Goal: Task Accomplishment & Management: Manage account settings

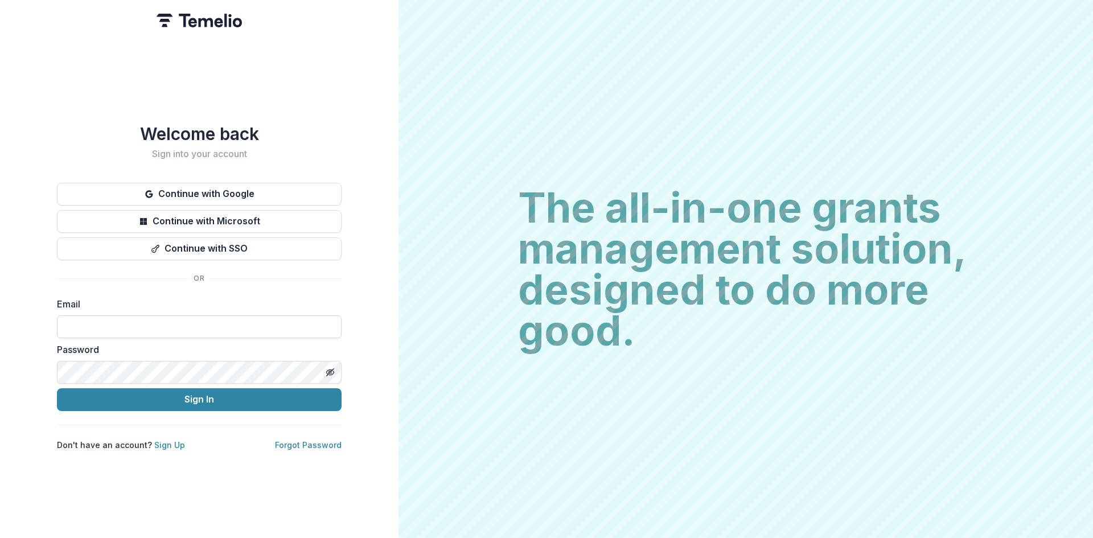
click at [121, 327] on input at bounding box center [199, 326] width 285 height 23
click at [130, 328] on input at bounding box center [199, 326] width 285 height 23
type input "**********"
click at [194, 394] on button "Sign In" at bounding box center [199, 399] width 285 height 23
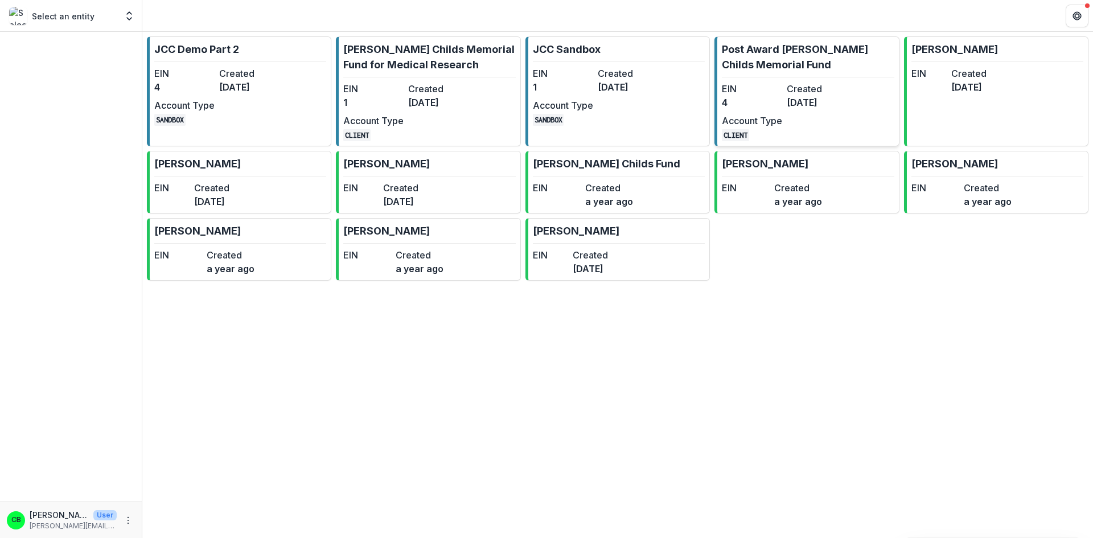
click at [777, 66] on p "Post Award [PERSON_NAME] Childs Memorial Fund" at bounding box center [808, 57] width 172 height 31
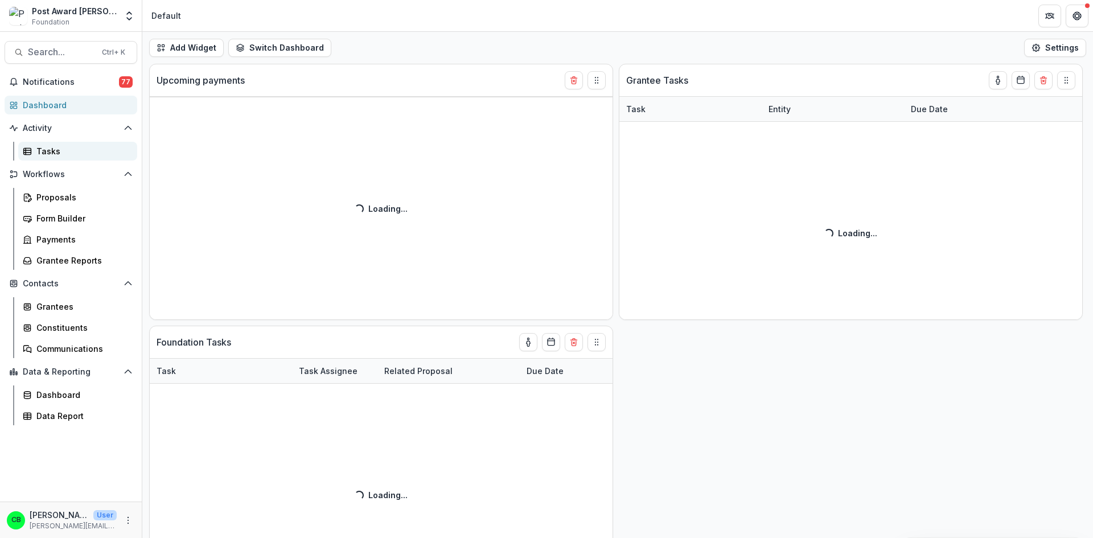
select select "******"
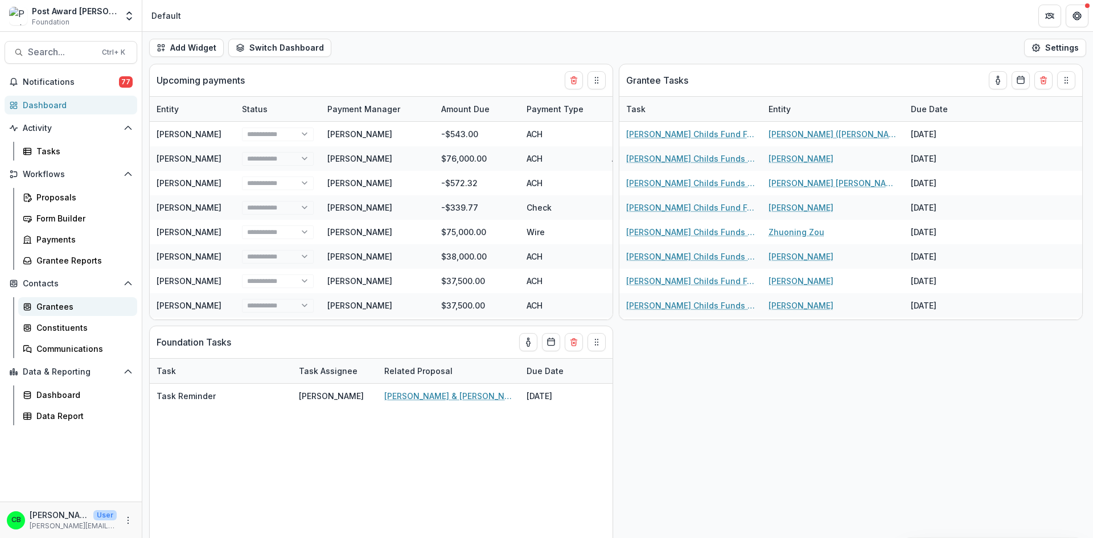
select select "******"
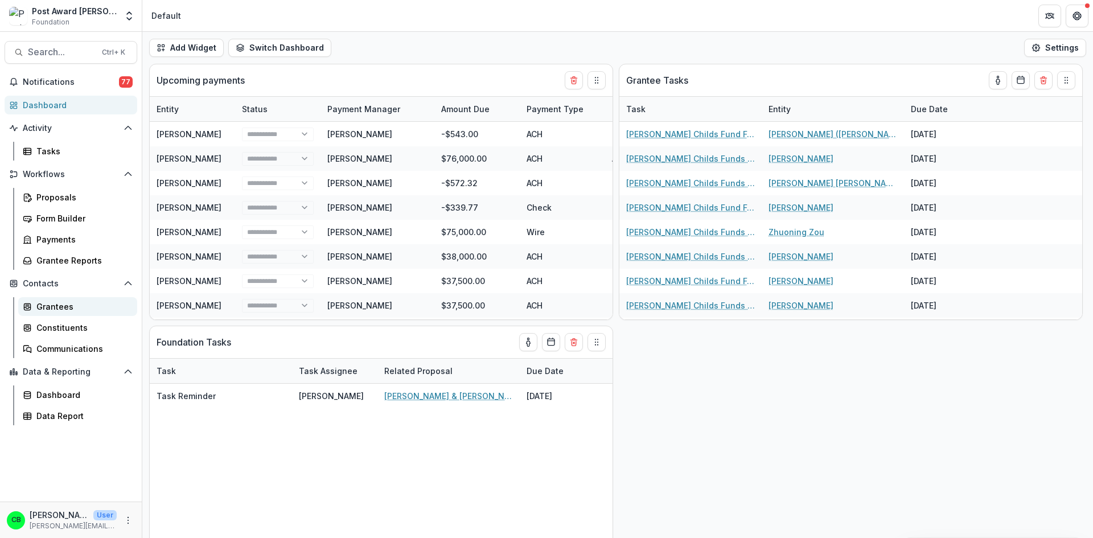
select select "******"
click at [47, 306] on div "Grantees" at bounding box center [82, 307] width 92 height 12
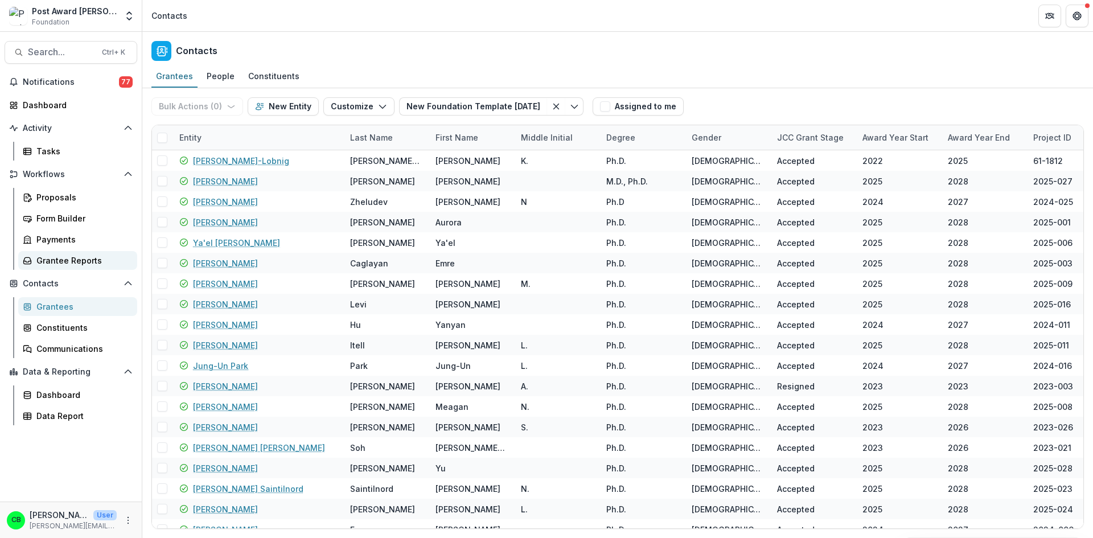
click at [58, 261] on div "Grantee Reports" at bounding box center [82, 260] width 92 height 12
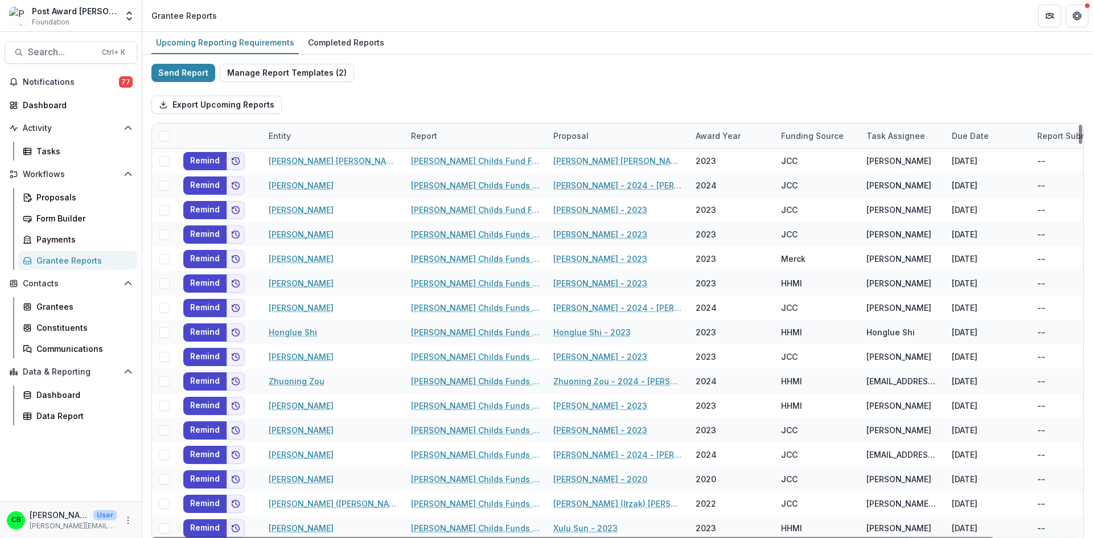
click at [325, 128] on div "Entity" at bounding box center [333, 136] width 142 height 24
click at [319, 154] on input at bounding box center [332, 162] width 137 height 18
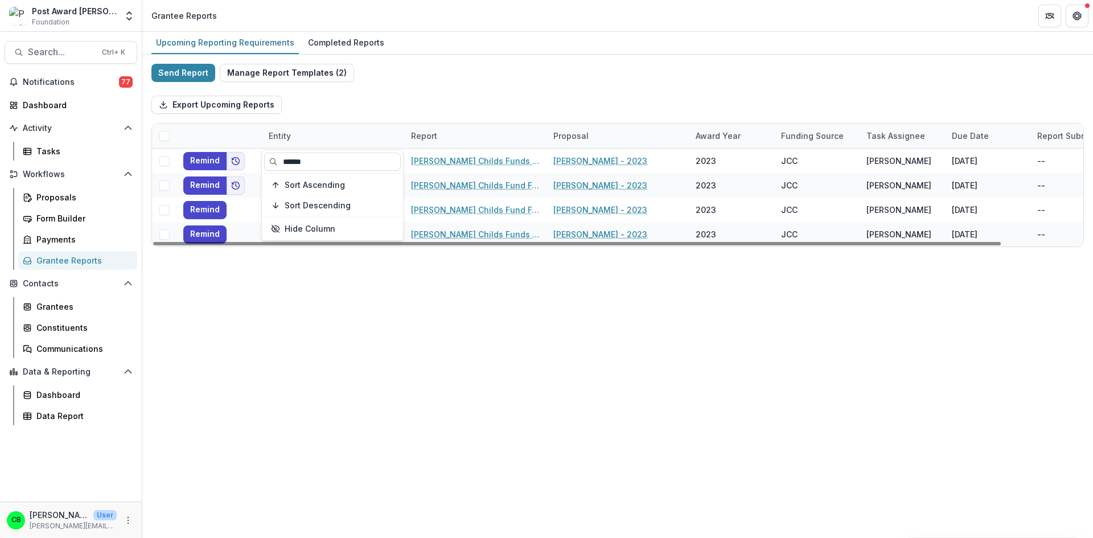
type input "******"
click at [453, 77] on div "Send Report Manage Report Templates ( 2 ) Export Upcoming Reports Entity Report…" at bounding box center [617, 155] width 932 height 183
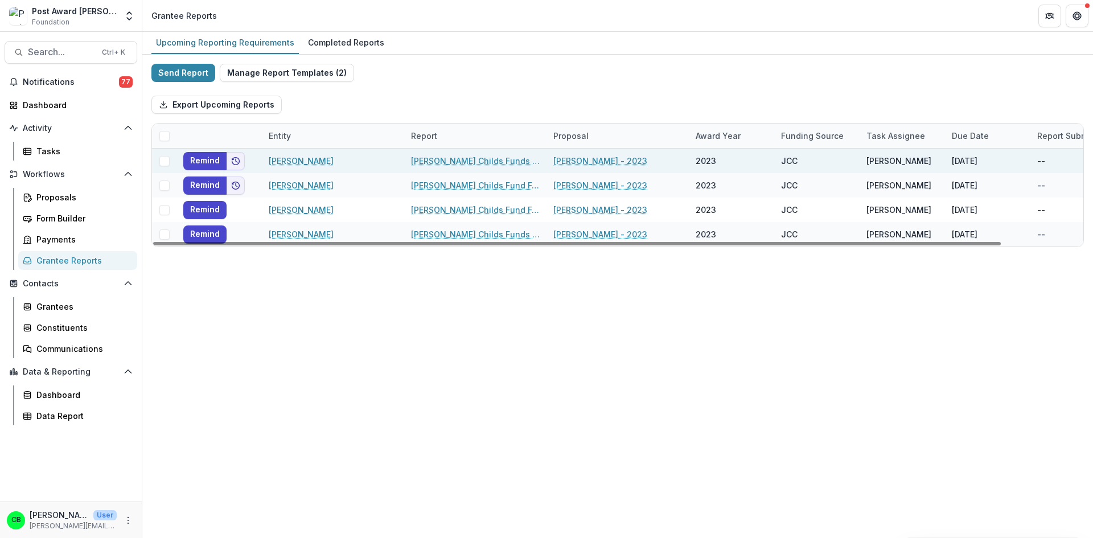
click at [439, 159] on link "[PERSON_NAME] Childs Funds Fellow’s Annual Progress Report" at bounding box center [475, 161] width 129 height 12
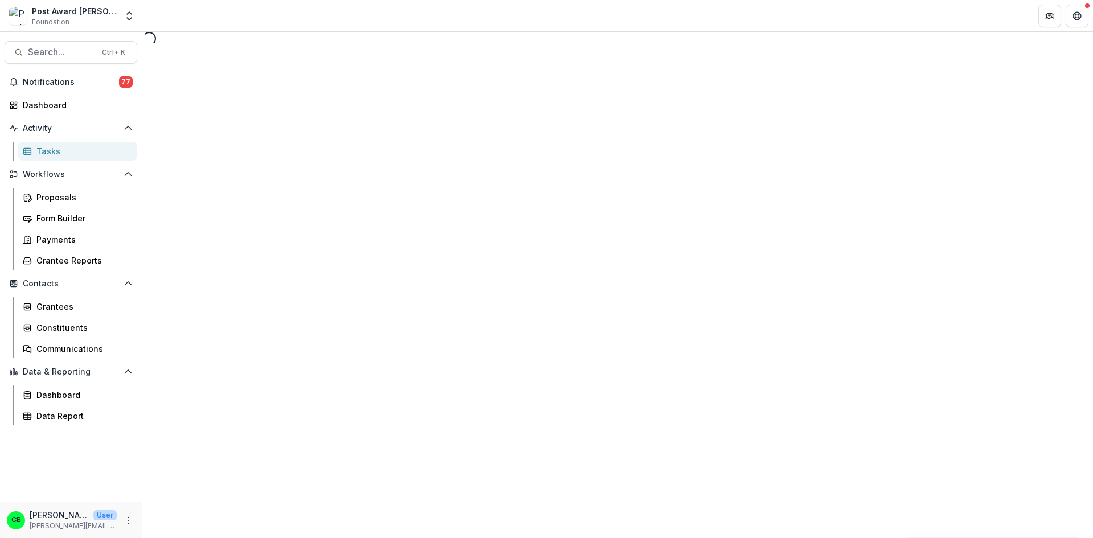
select select "********"
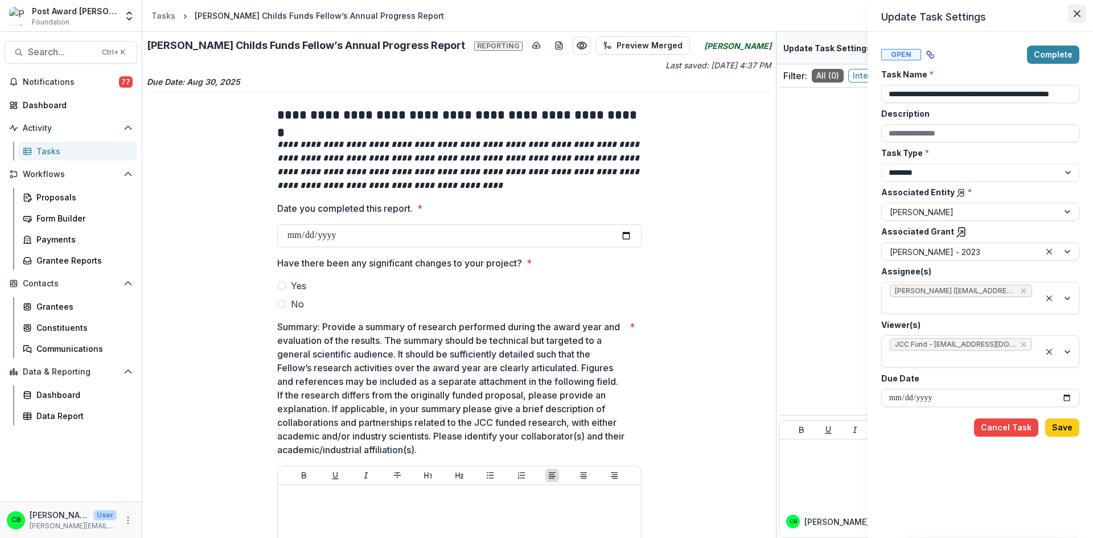
click at [1077, 9] on button "Close" at bounding box center [1077, 14] width 18 height 18
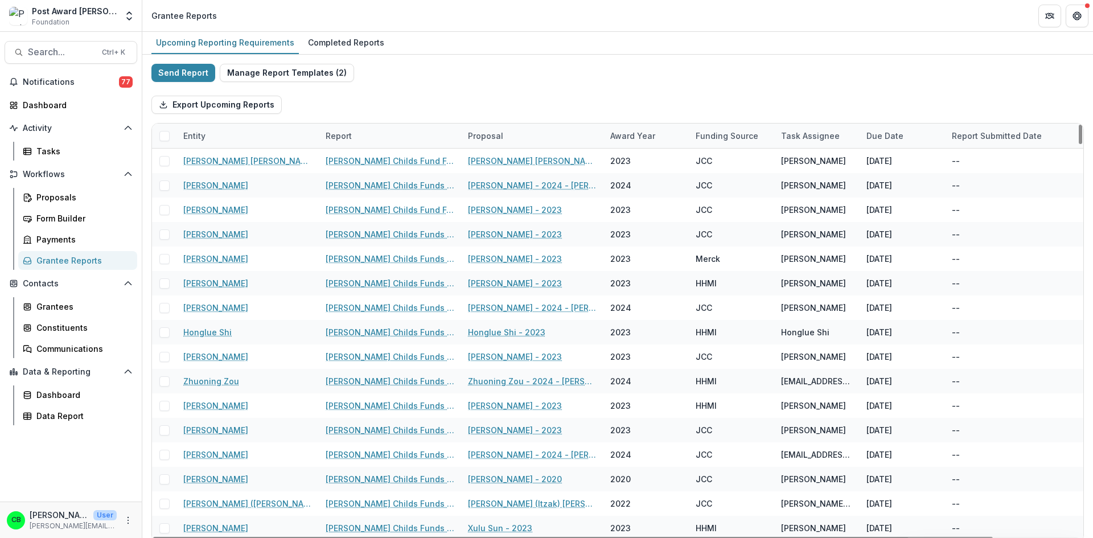
click at [229, 135] on div "Entity" at bounding box center [247, 136] width 142 height 24
click at [235, 164] on input at bounding box center [247, 162] width 137 height 18
type input "*"
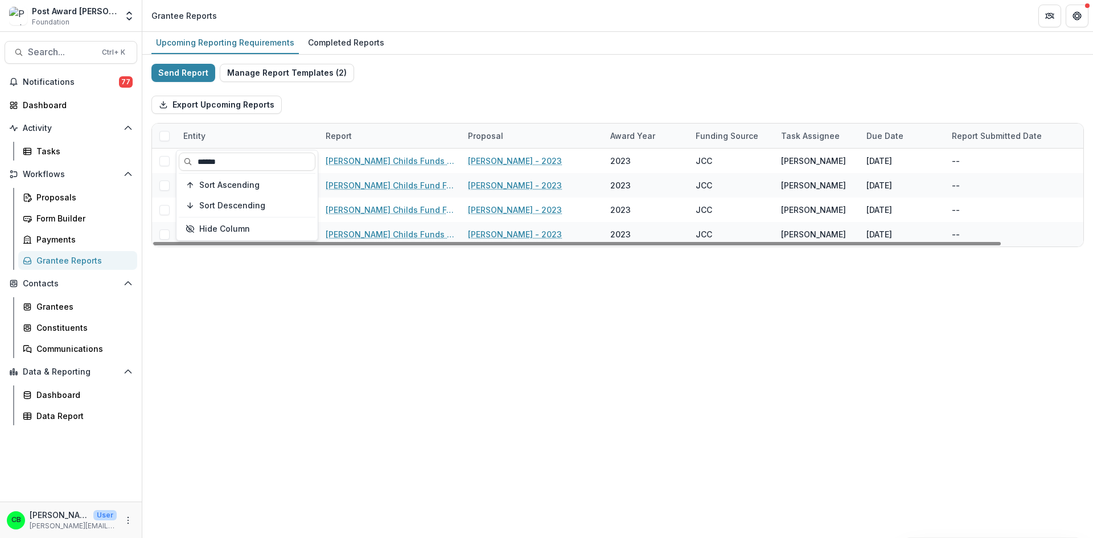
type input "******"
click at [453, 86] on div "Send Report Manage Report Templates ( 2 ) Export Upcoming Reports Entity Report…" at bounding box center [617, 155] width 932 height 183
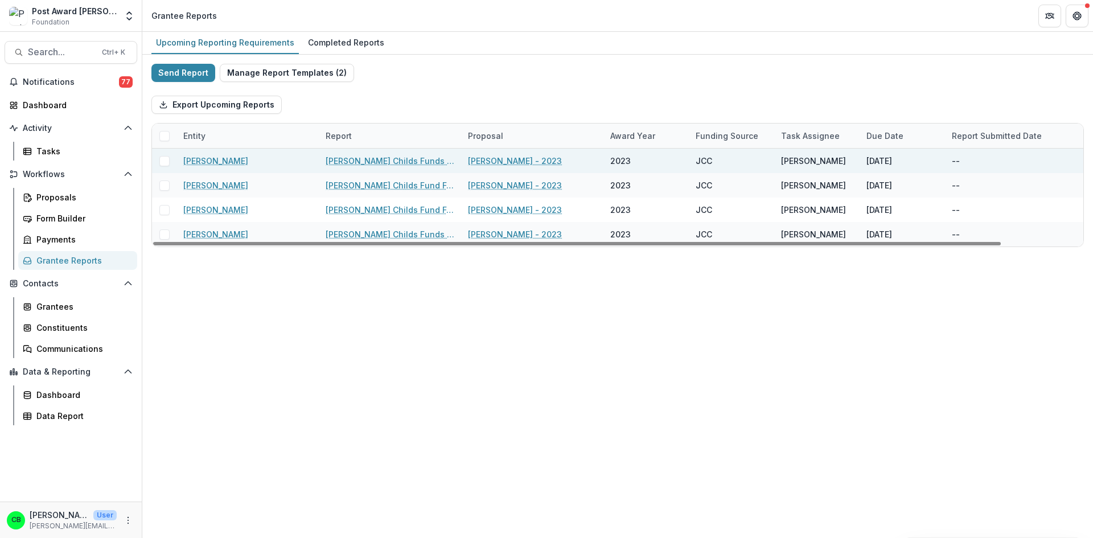
click at [163, 161] on span at bounding box center [164, 161] width 10 height 10
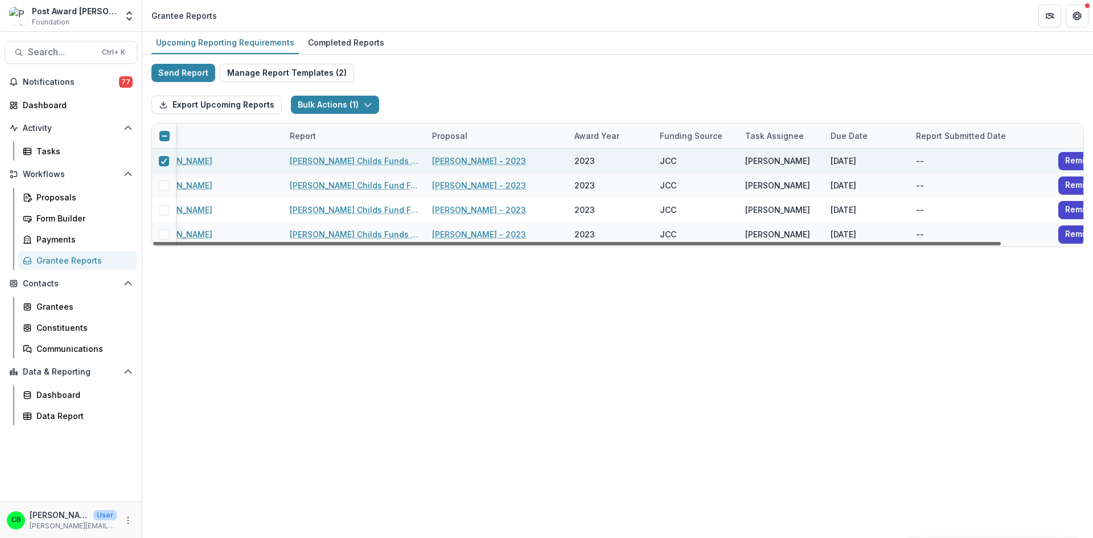
scroll to position [0, 89]
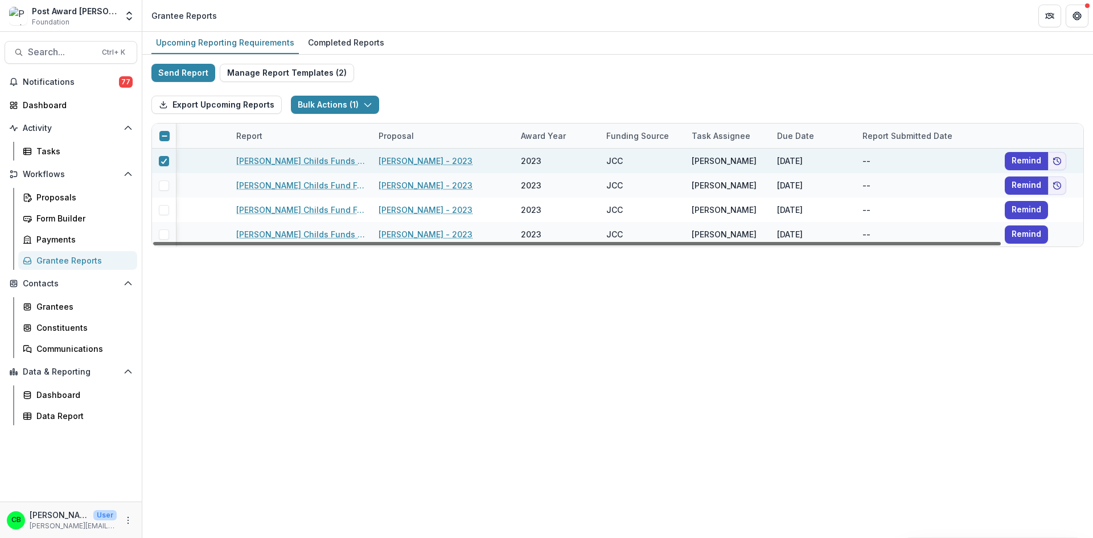
drag, startPoint x: 409, startPoint y: 243, endPoint x: 595, endPoint y: 257, distance: 187.3
click at [595, 245] on div at bounding box center [577, 243] width 848 height 3
click at [1021, 157] on button "Remind" at bounding box center [1026, 161] width 43 height 18
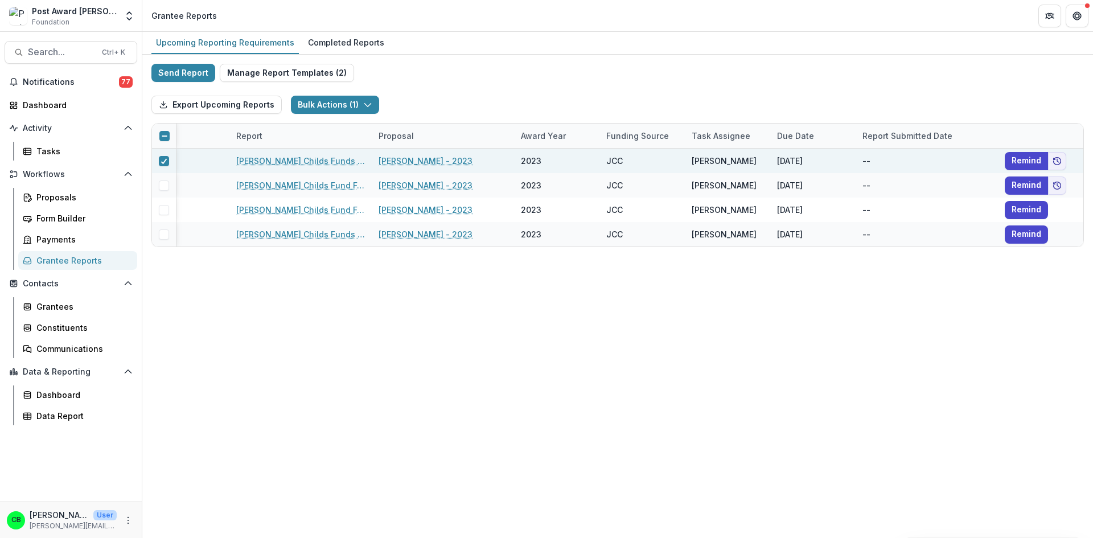
drag, startPoint x: 1074, startPoint y: 0, endPoint x: 679, endPoint y: 342, distance: 522.2
click at [679, 342] on div "Upcoming Reporting Requirements Completed Reports Send Report Manage Report Tem…" at bounding box center [617, 285] width 951 height 506
click at [128, 520] on icon "More" at bounding box center [128, 520] width 9 height 9
click at [175, 496] on link "User Settings" at bounding box center [203, 496] width 122 height 19
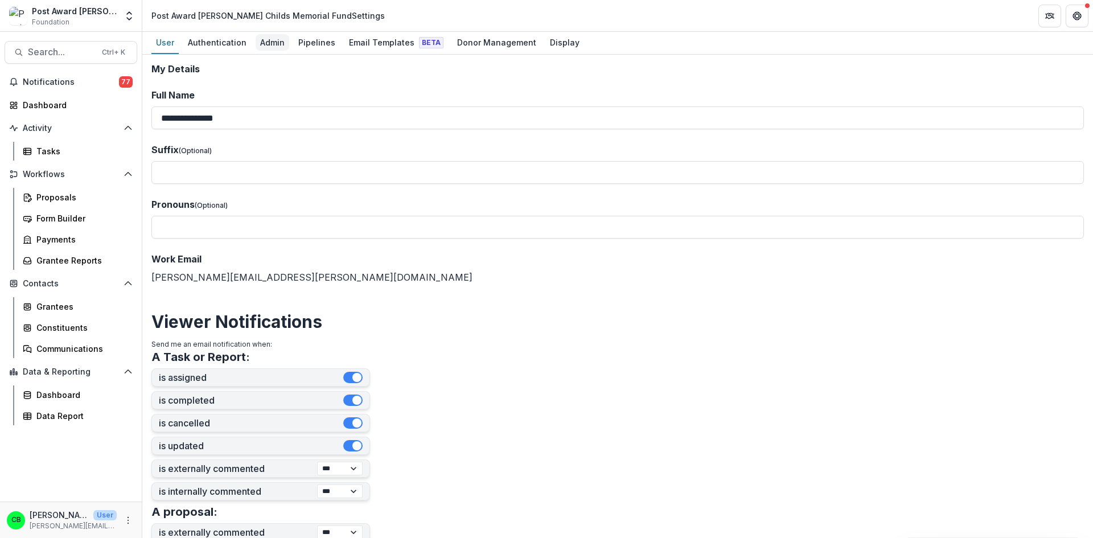
click at [275, 42] on div "Admin" at bounding box center [273, 42] width 34 height 17
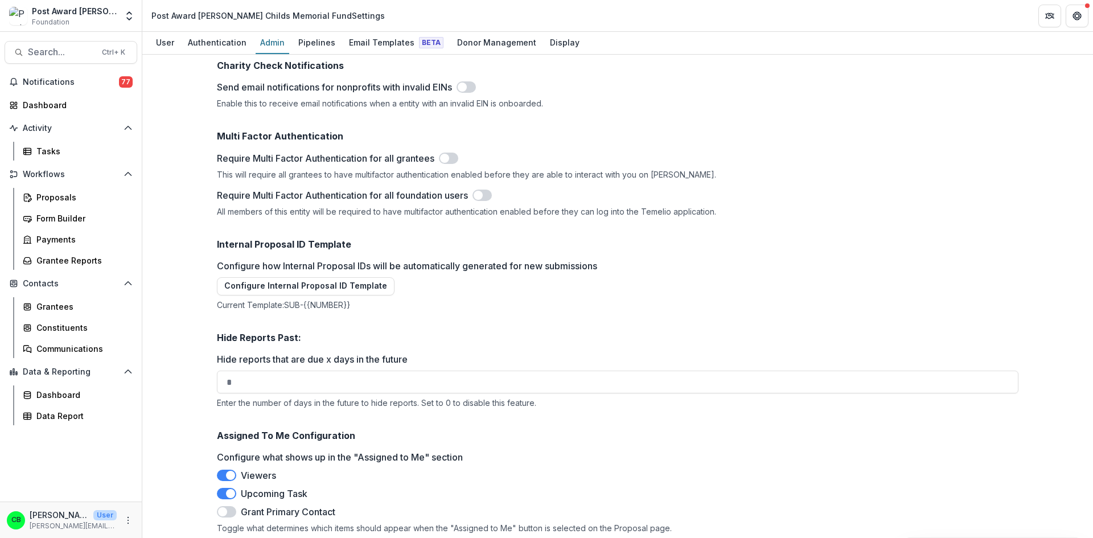
scroll to position [1484, 0]
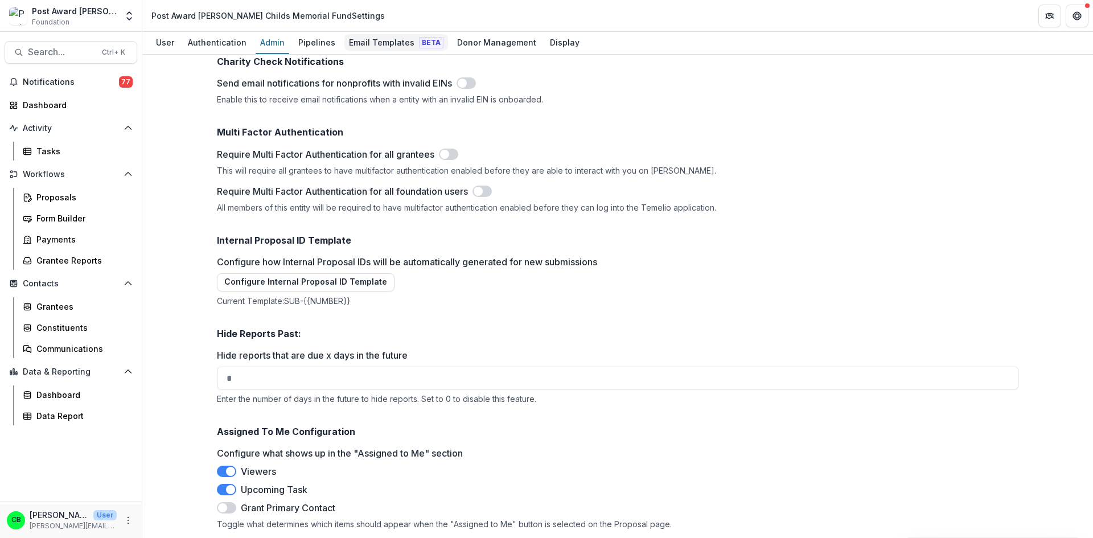
click at [373, 39] on div "Email Templates Beta" at bounding box center [396, 42] width 104 height 17
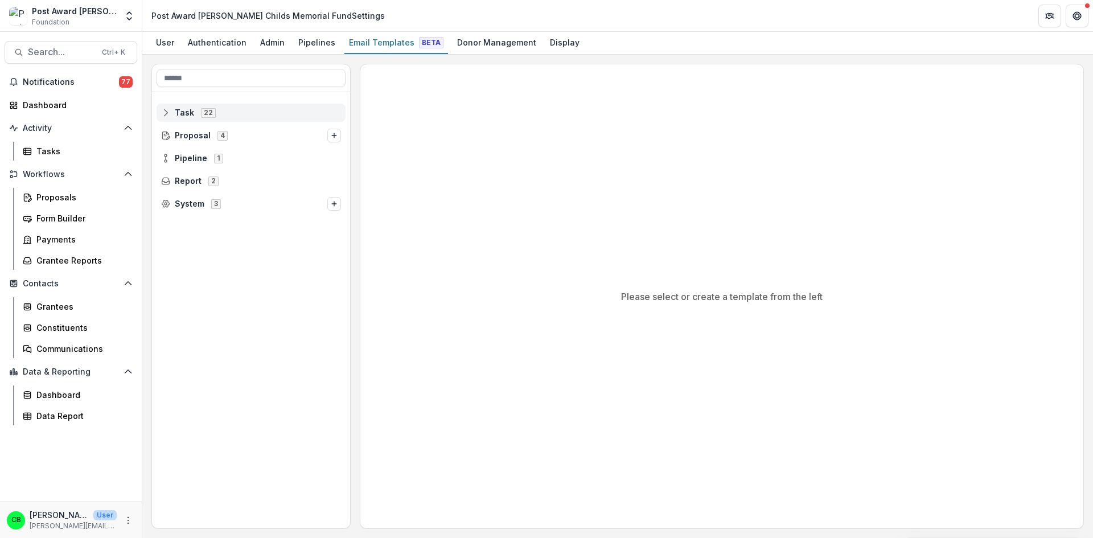
click at [174, 109] on span "Task 22" at bounding box center [251, 113] width 180 height 10
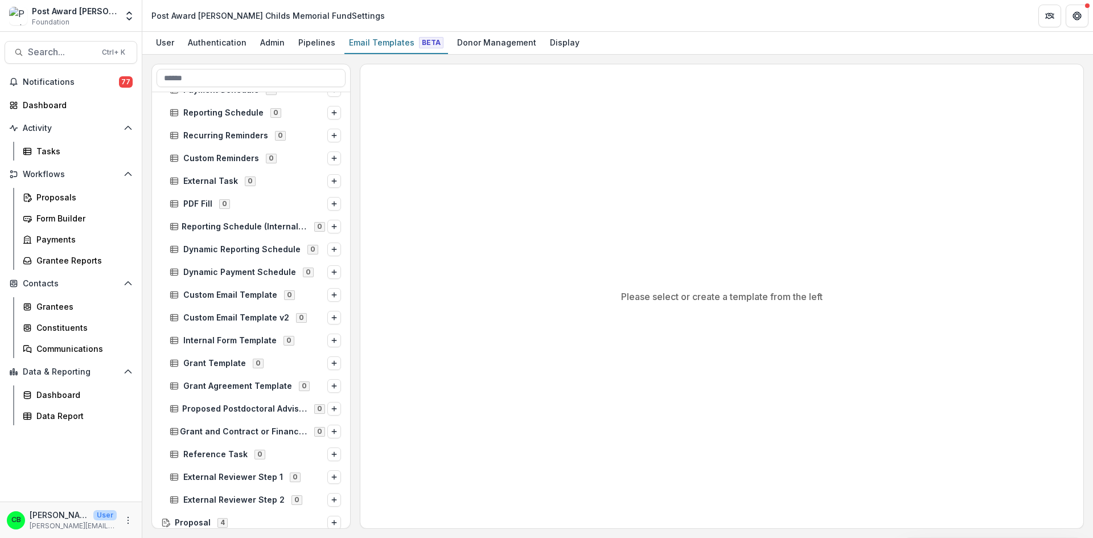
scroll to position [188, 0]
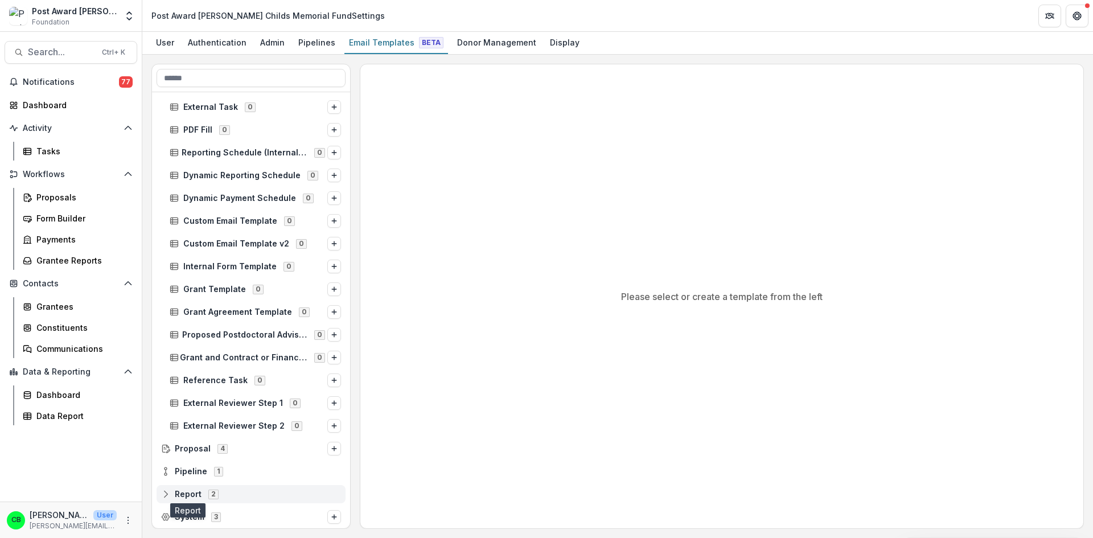
click at [192, 490] on span "Report" at bounding box center [188, 495] width 27 height 10
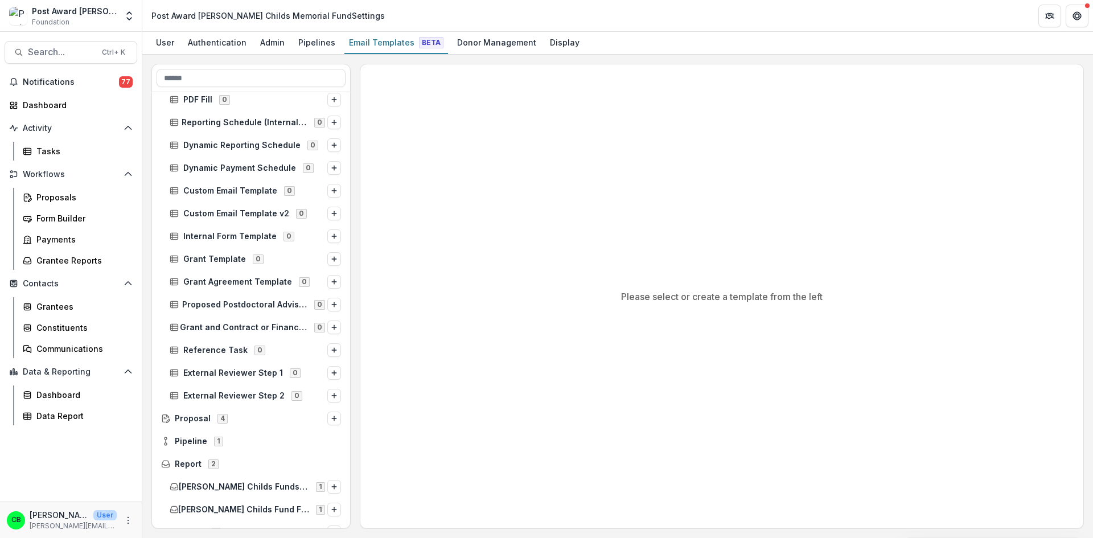
scroll to position [233, 0]
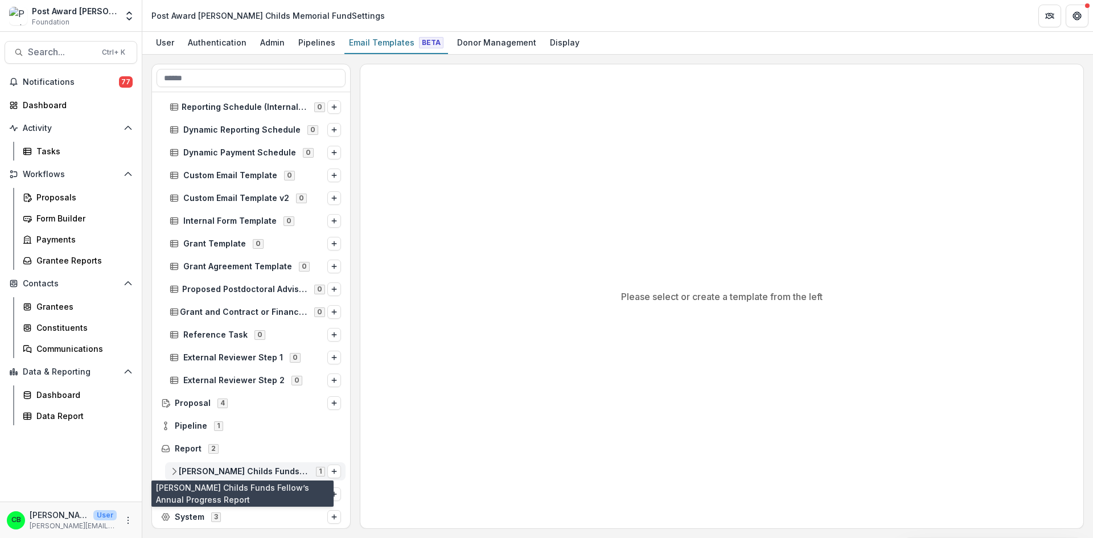
click at [269, 472] on span "[PERSON_NAME] Childs Funds Fellow’s Annual Progress Report" at bounding box center [244, 472] width 130 height 10
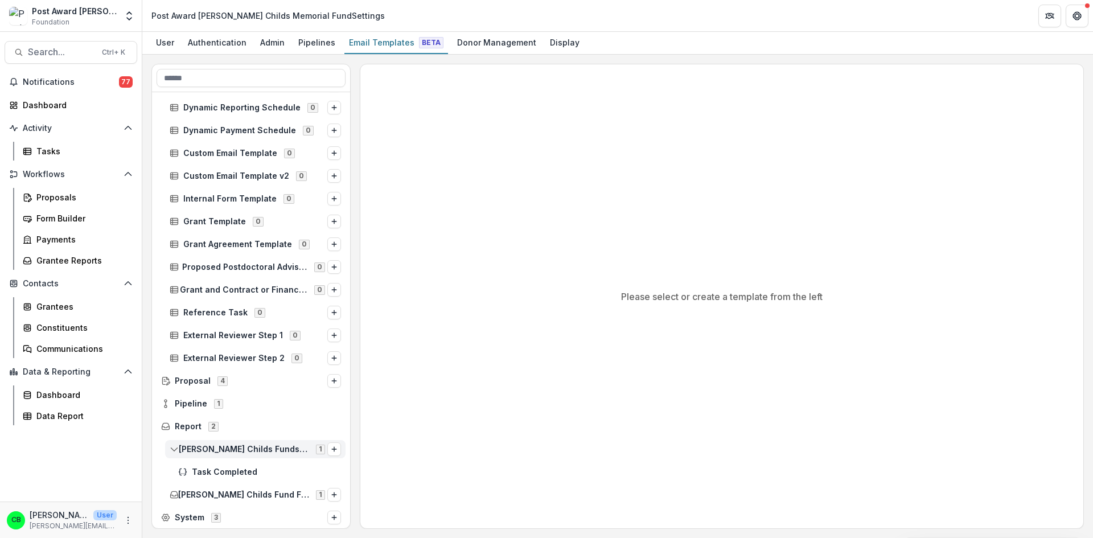
scroll to position [256, 0]
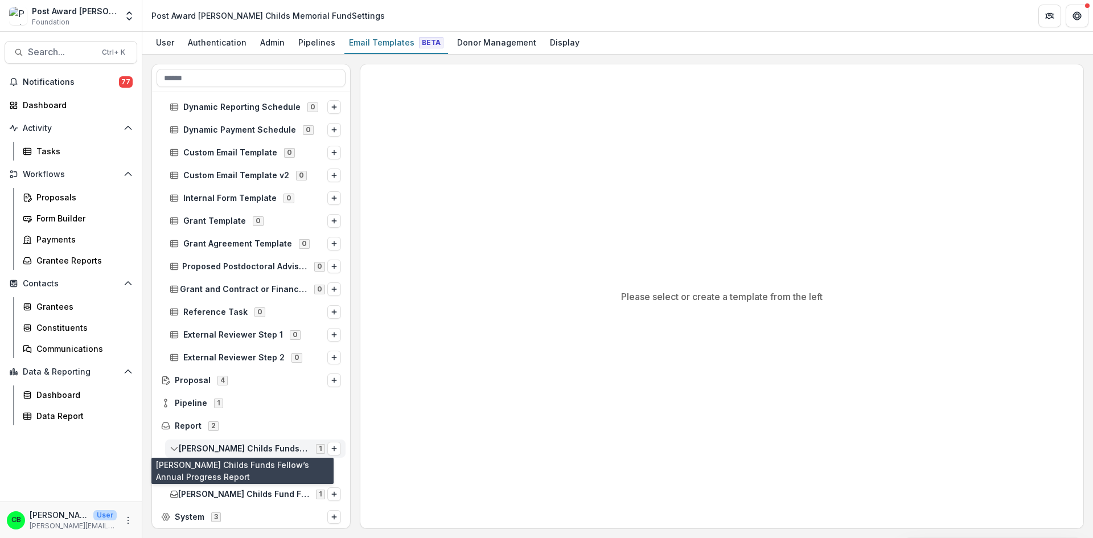
click at [268, 449] on span "[PERSON_NAME] Childs Funds Fellow’s Annual Progress Report" at bounding box center [244, 449] width 130 height 10
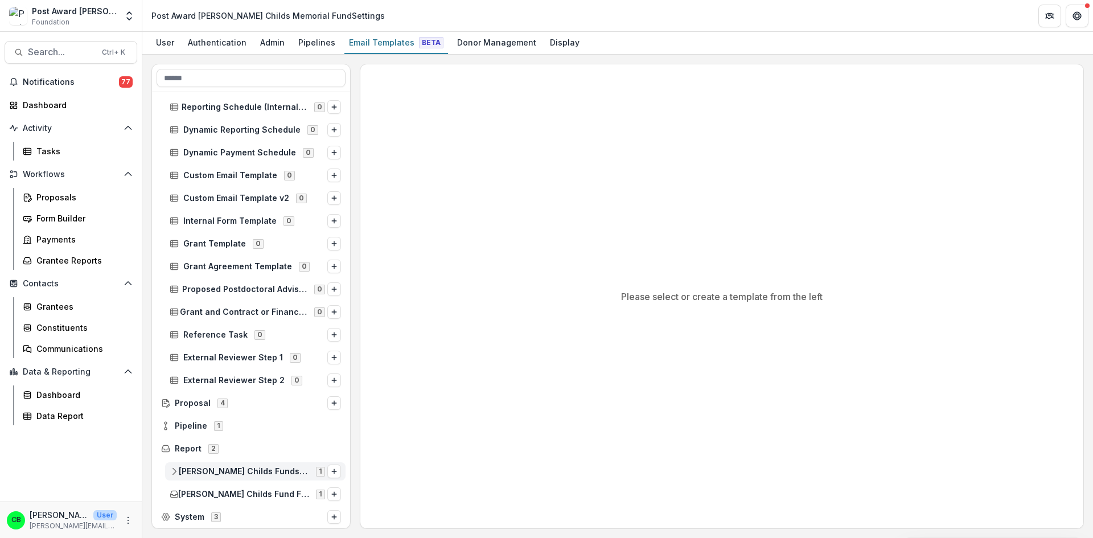
scroll to position [233, 0]
click at [268, 449] on div "PDF Fill 0 Reporting Schedule (Internal / External) 0 Dynamic Reporting Schedul…" at bounding box center [251, 310] width 198 height 436
click at [559, 39] on div "Display" at bounding box center [564, 42] width 39 height 17
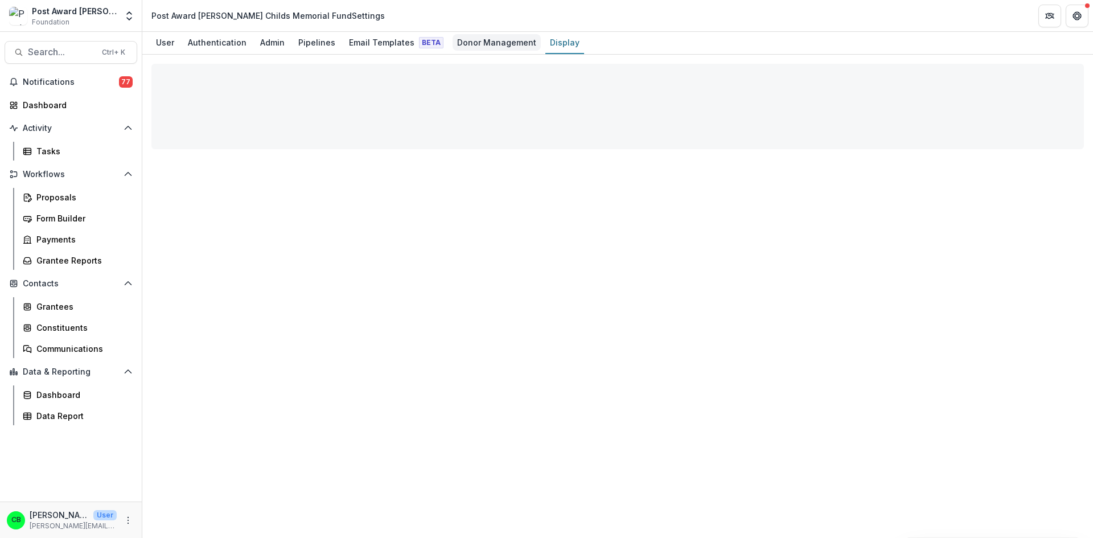
click at [494, 39] on div "Donor Management" at bounding box center [497, 42] width 88 height 17
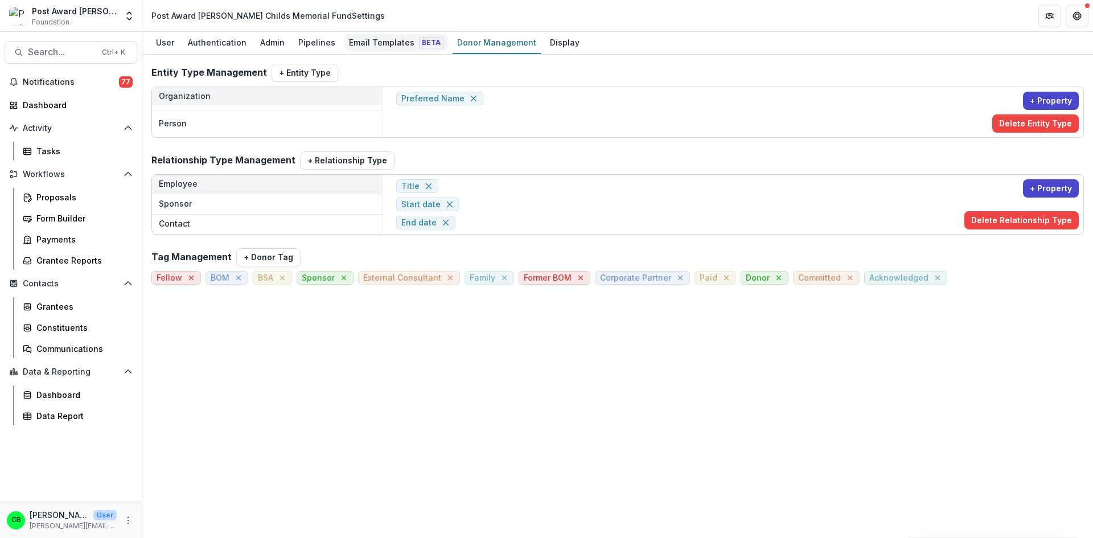
click at [378, 36] on div "Email Templates Beta" at bounding box center [396, 42] width 104 height 17
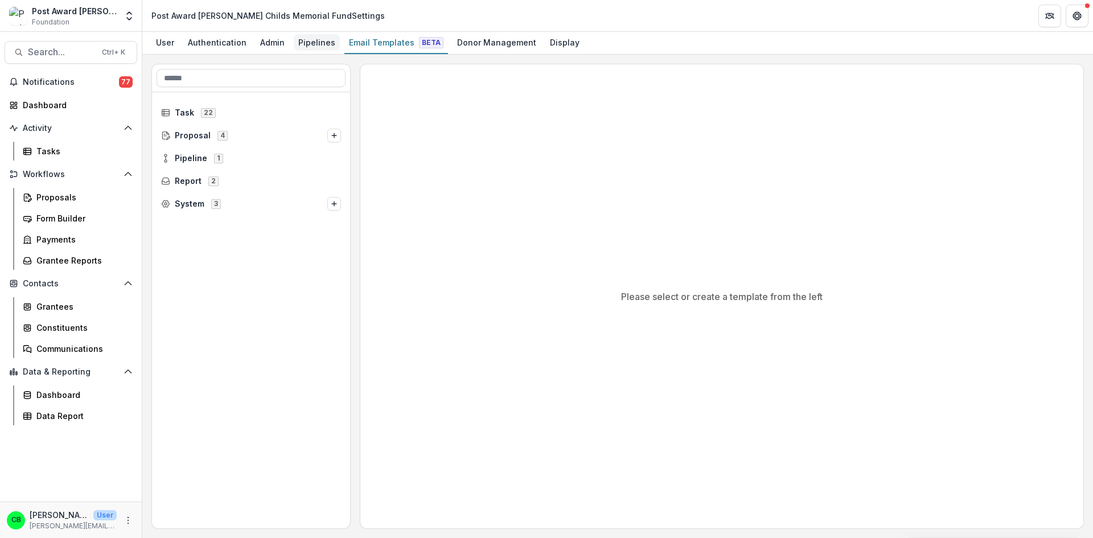
click at [307, 41] on div "Pipelines" at bounding box center [317, 42] width 46 height 17
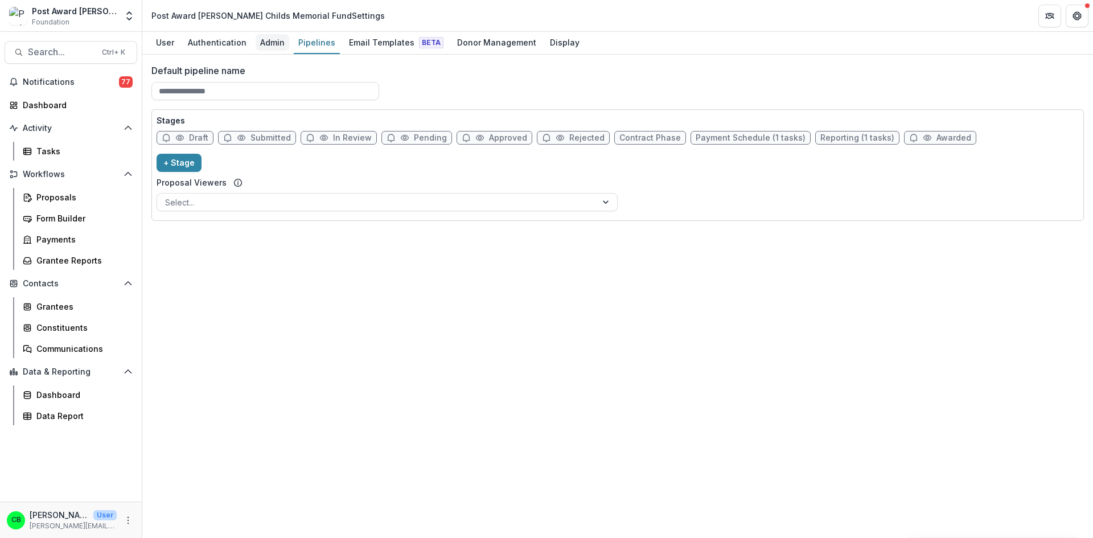
click at [285, 41] on div "Admin" at bounding box center [273, 42] width 34 height 17
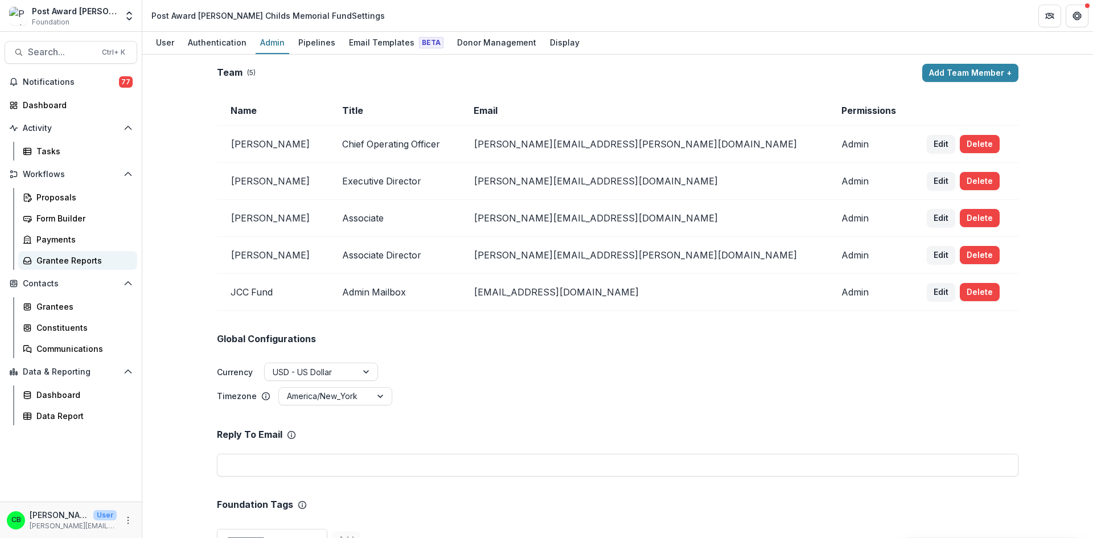
click at [59, 261] on div "Grantee Reports" at bounding box center [82, 260] width 92 height 12
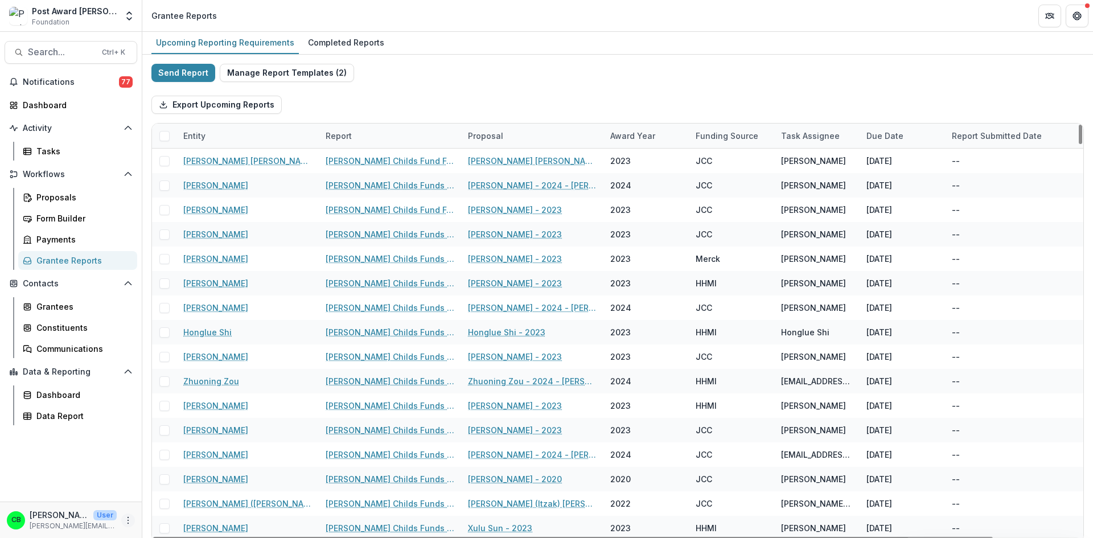
click at [129, 520] on icon "More" at bounding box center [128, 520] width 9 height 9
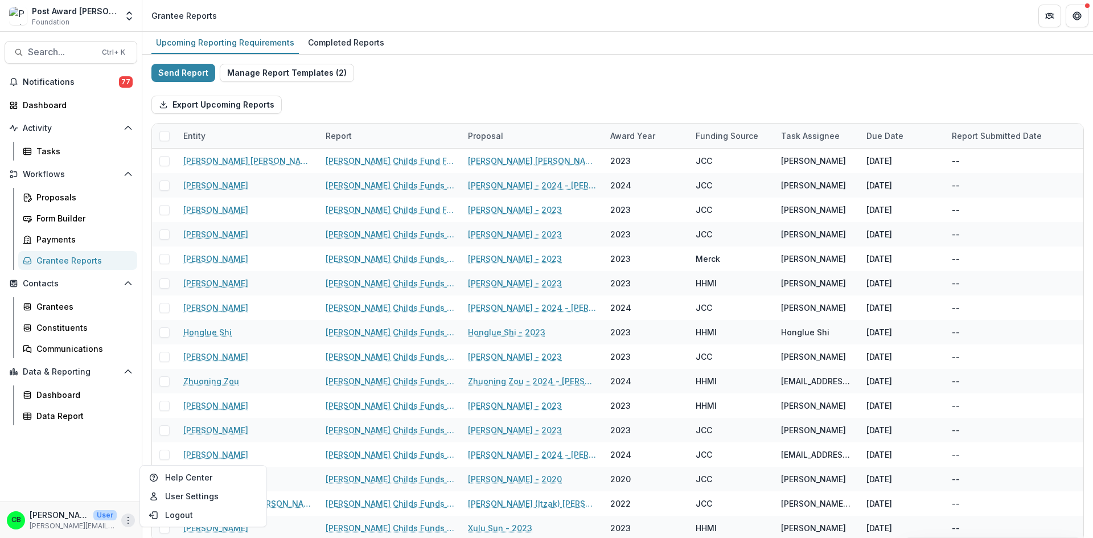
click at [130, 520] on icon "More" at bounding box center [128, 520] width 9 height 9
click at [165, 493] on link "User Settings" at bounding box center [203, 496] width 122 height 19
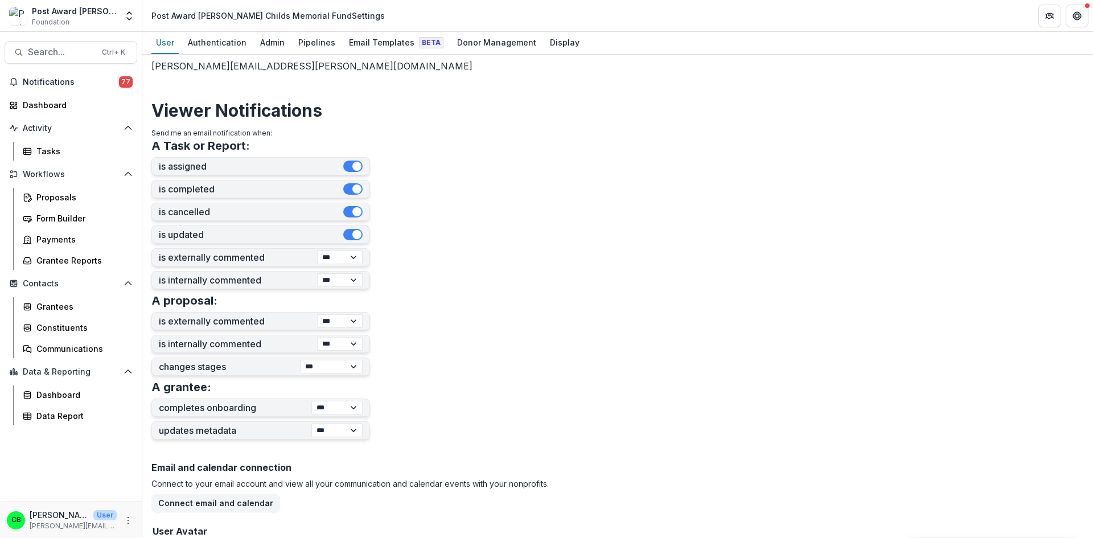
scroll to position [295, 0]
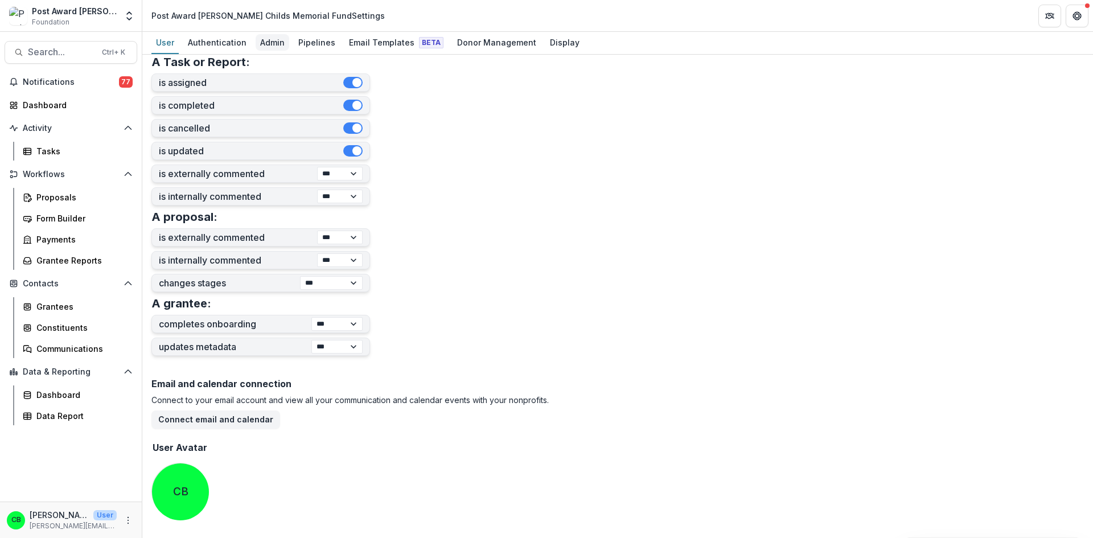
click at [268, 40] on div "Admin" at bounding box center [273, 42] width 34 height 17
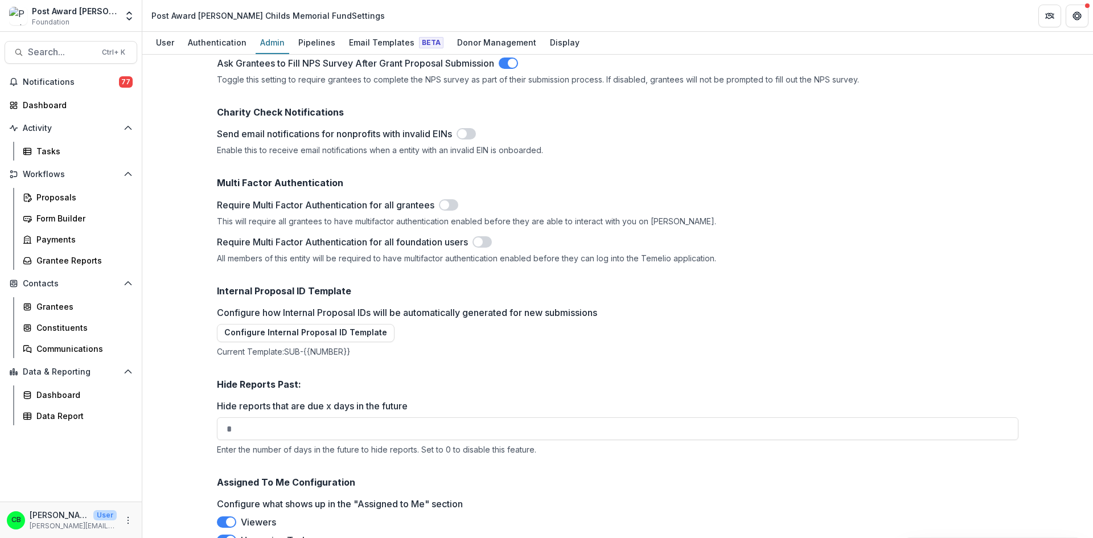
scroll to position [1484, 0]
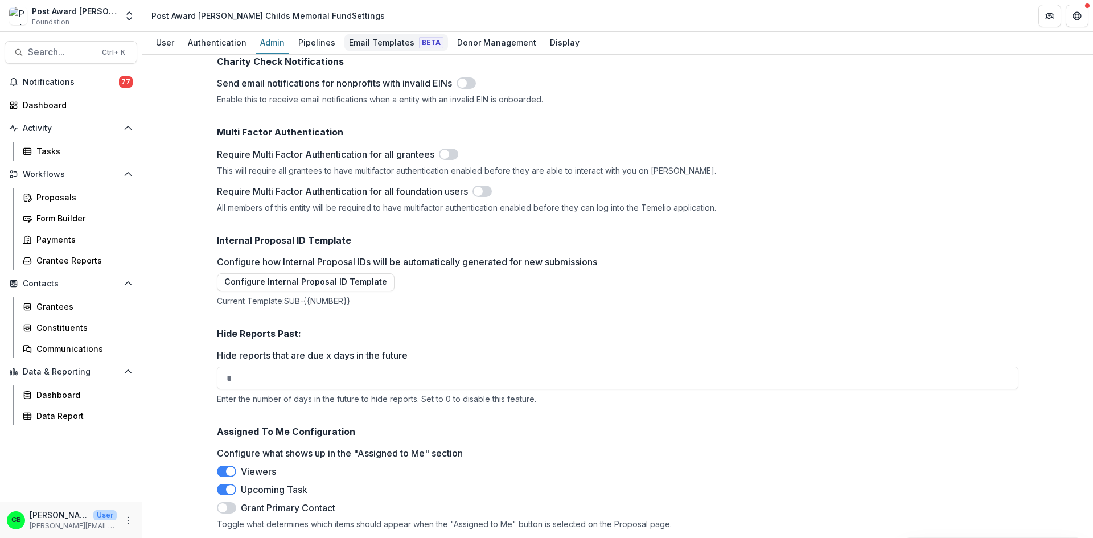
click at [375, 42] on div "Email Templates Beta" at bounding box center [396, 42] width 104 height 17
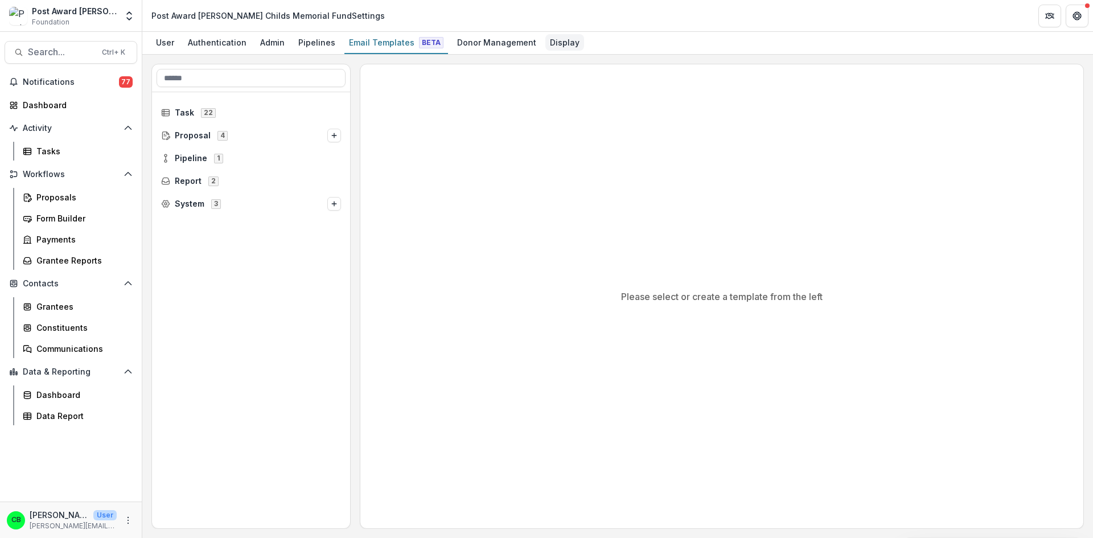
click at [550, 41] on div "Display" at bounding box center [564, 42] width 39 height 17
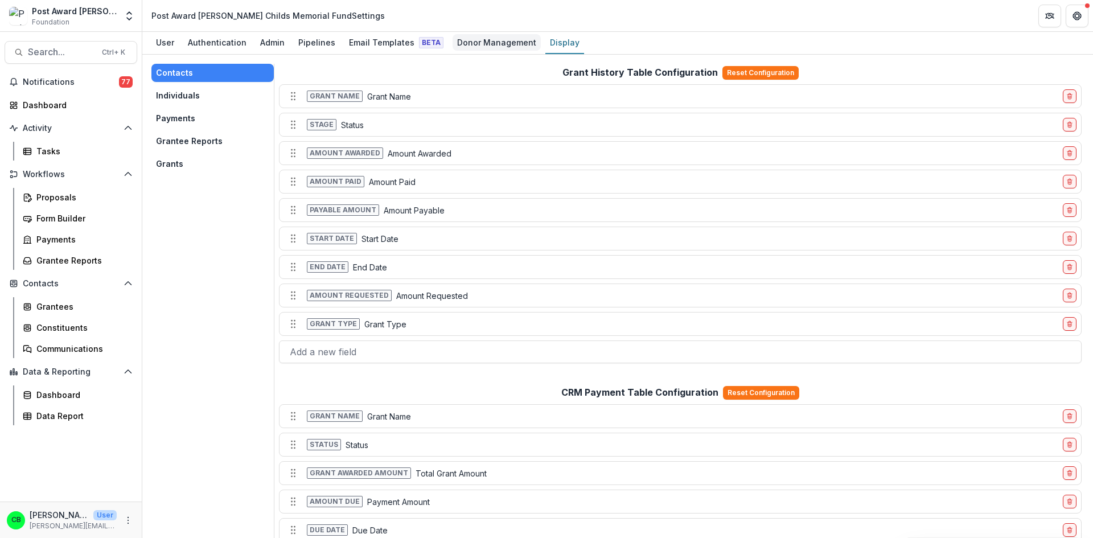
click at [472, 43] on div "Donor Management" at bounding box center [497, 42] width 88 height 17
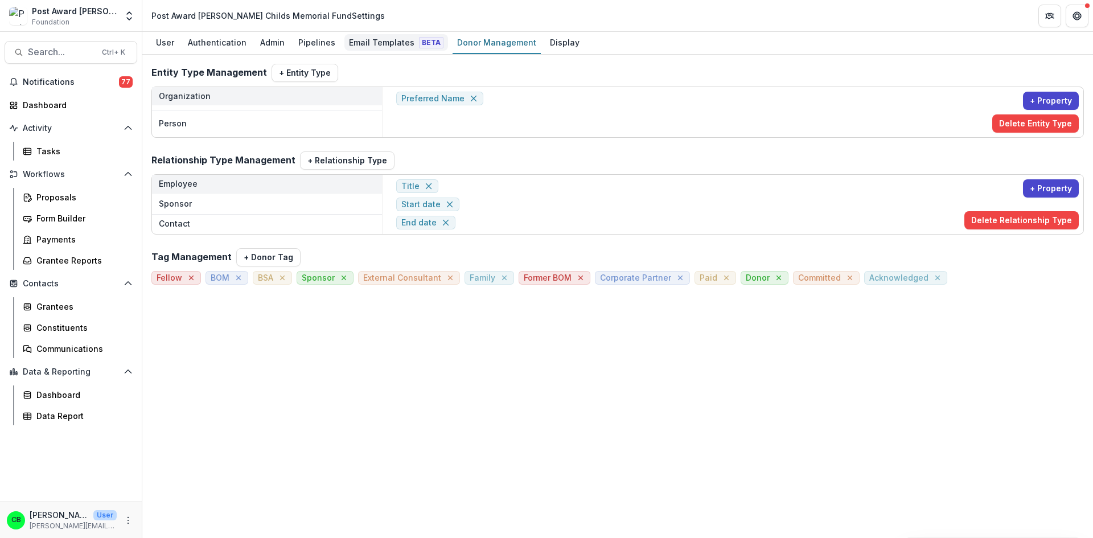
click at [377, 45] on div "Email Templates Beta" at bounding box center [396, 42] width 104 height 17
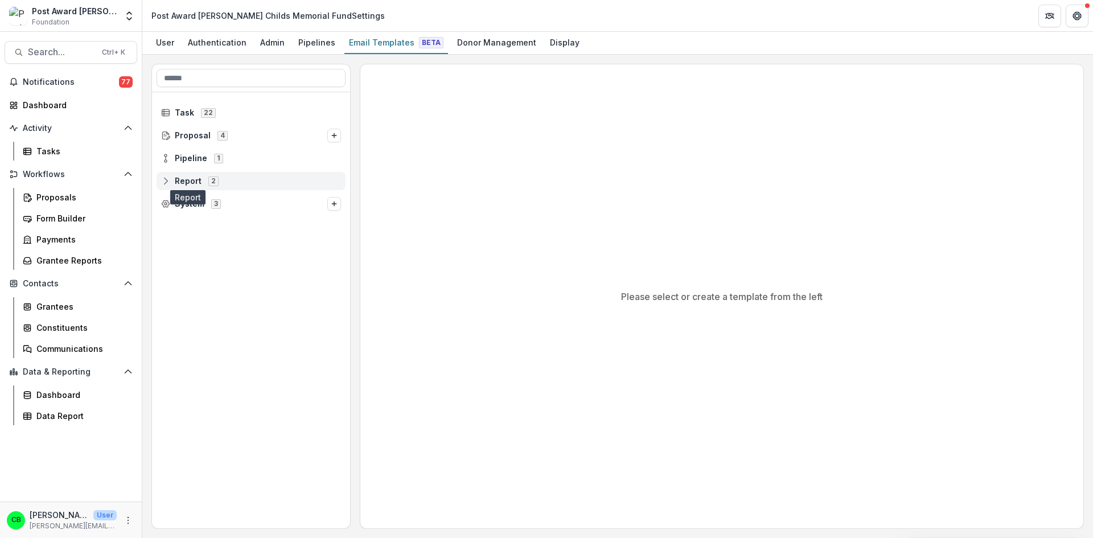
click at [188, 182] on span "Report" at bounding box center [188, 181] width 27 height 10
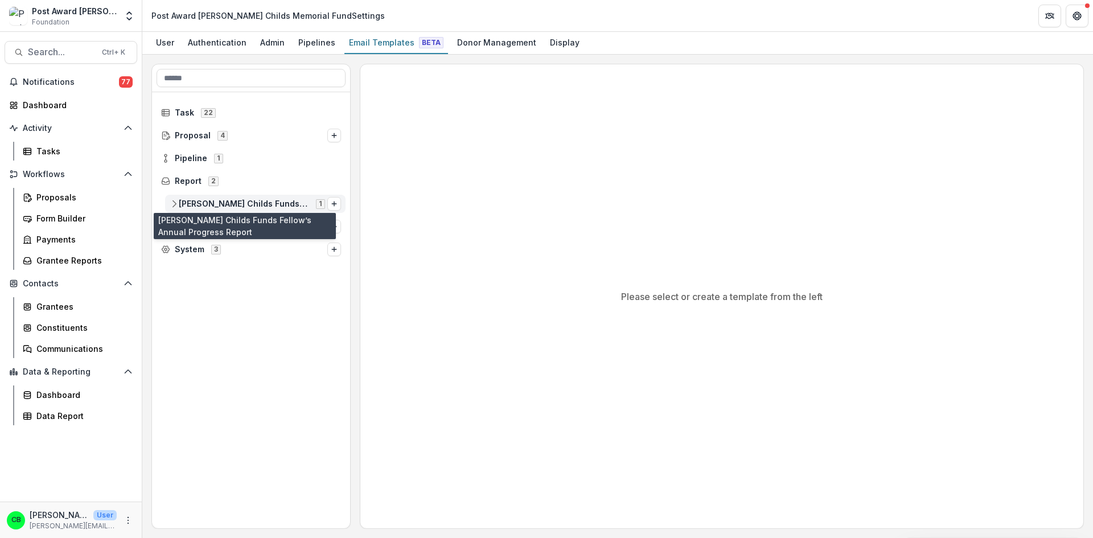
click at [265, 204] on span "[PERSON_NAME] Childs Funds Fellow’s Annual Progress Report" at bounding box center [244, 204] width 130 height 10
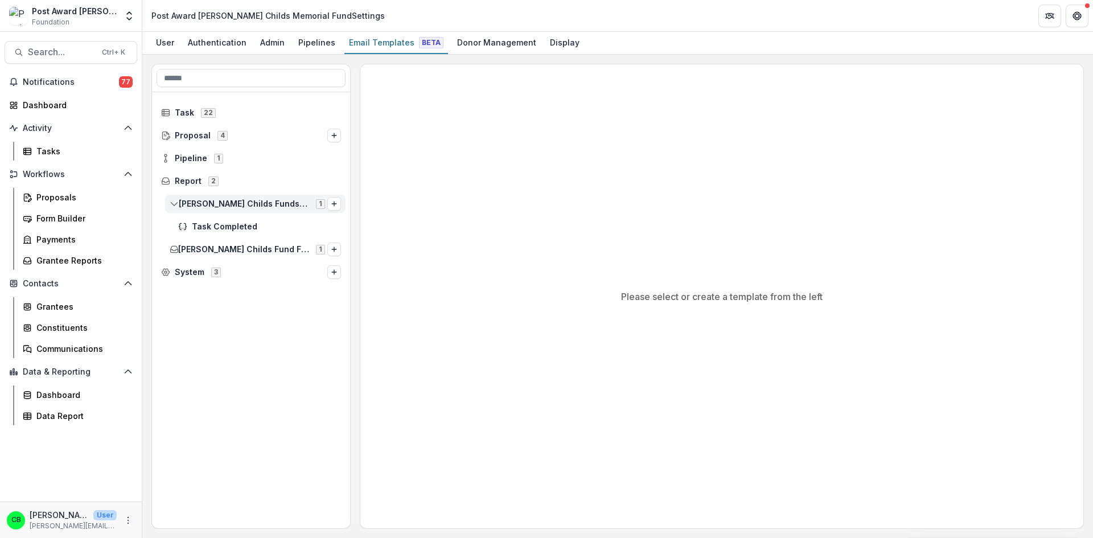
click at [244, 198] on div "[PERSON_NAME] Childs Funds Fellow’s Annual Progress Report 1" at bounding box center [255, 204] width 180 height 18
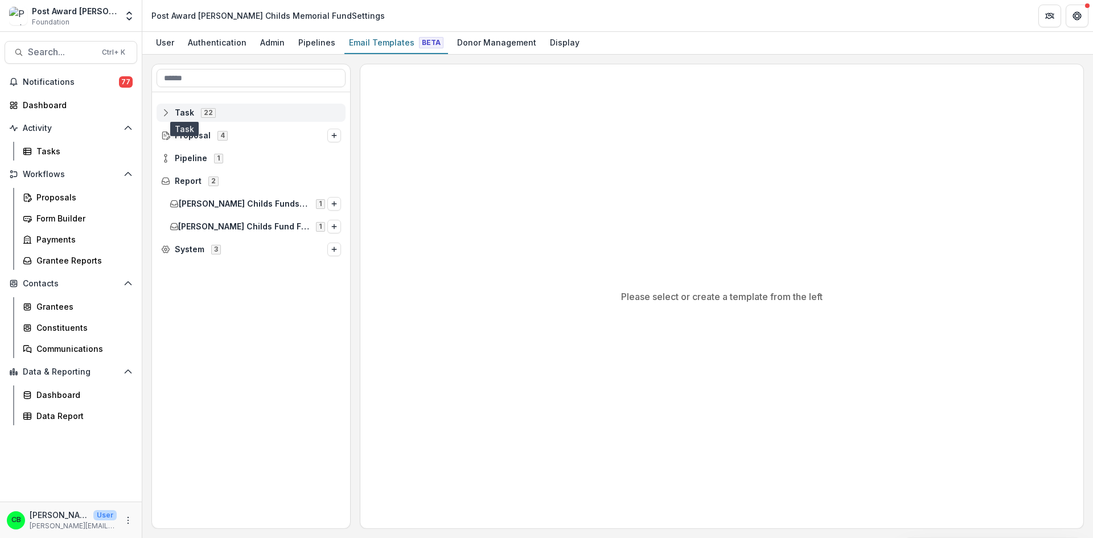
click at [180, 116] on span "Task" at bounding box center [184, 113] width 19 height 10
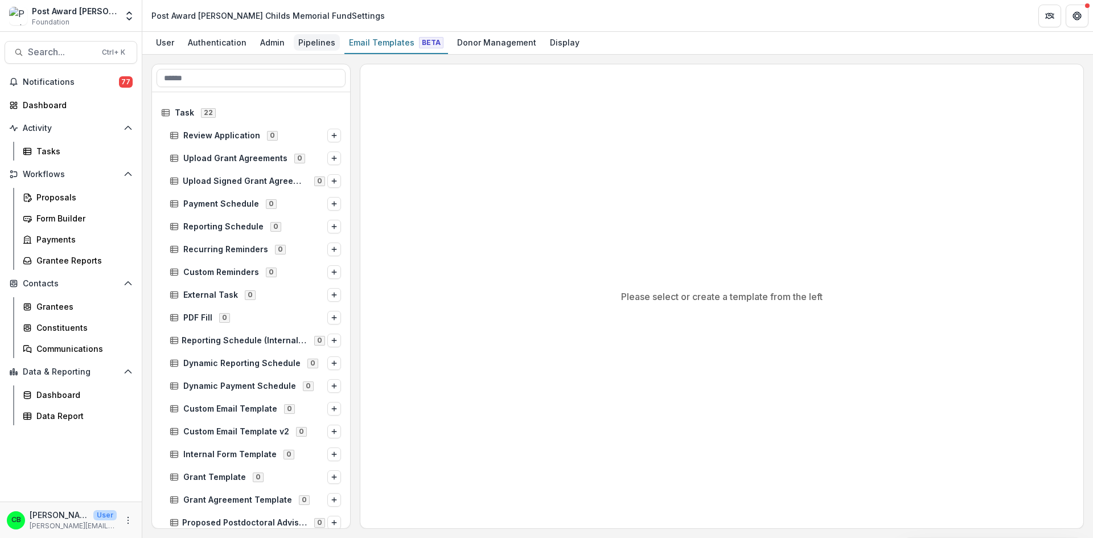
click at [313, 43] on div "Pipelines" at bounding box center [317, 42] width 46 height 17
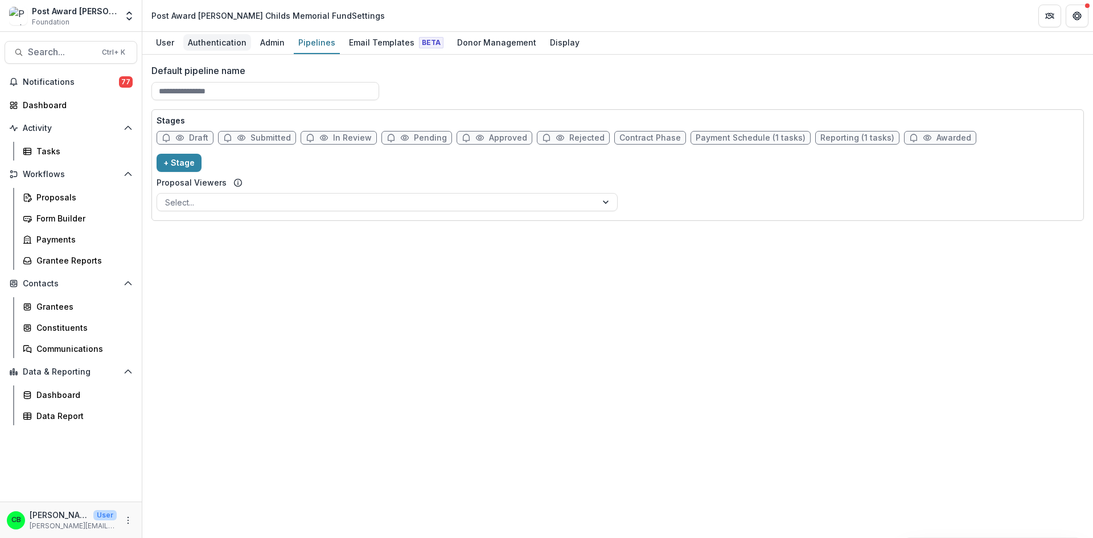
click at [215, 46] on div "Authentication" at bounding box center [217, 42] width 68 height 17
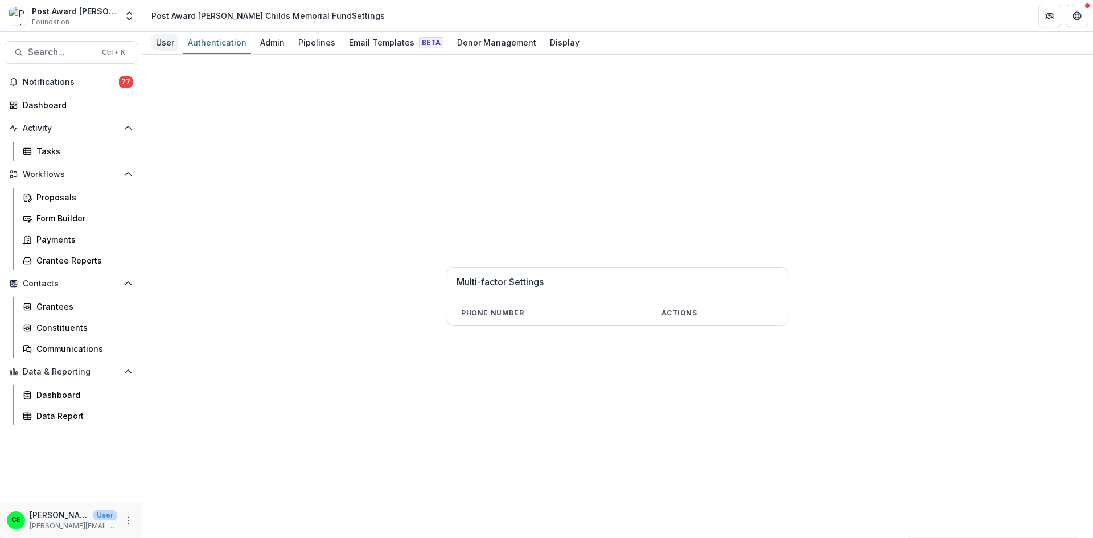
click at [165, 46] on div "User" at bounding box center [164, 42] width 27 height 17
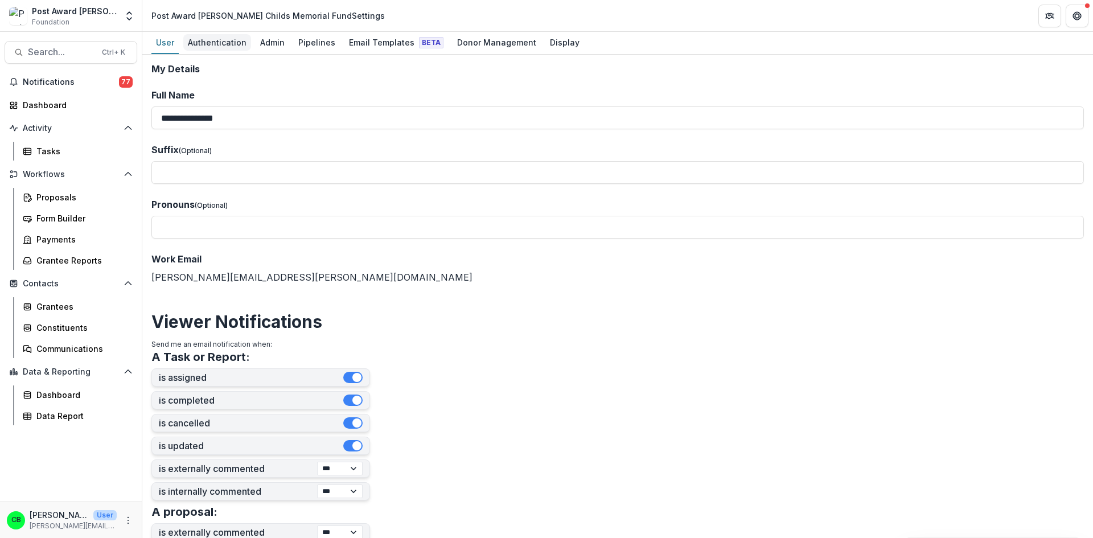
click at [216, 42] on div "Authentication" at bounding box center [217, 42] width 68 height 17
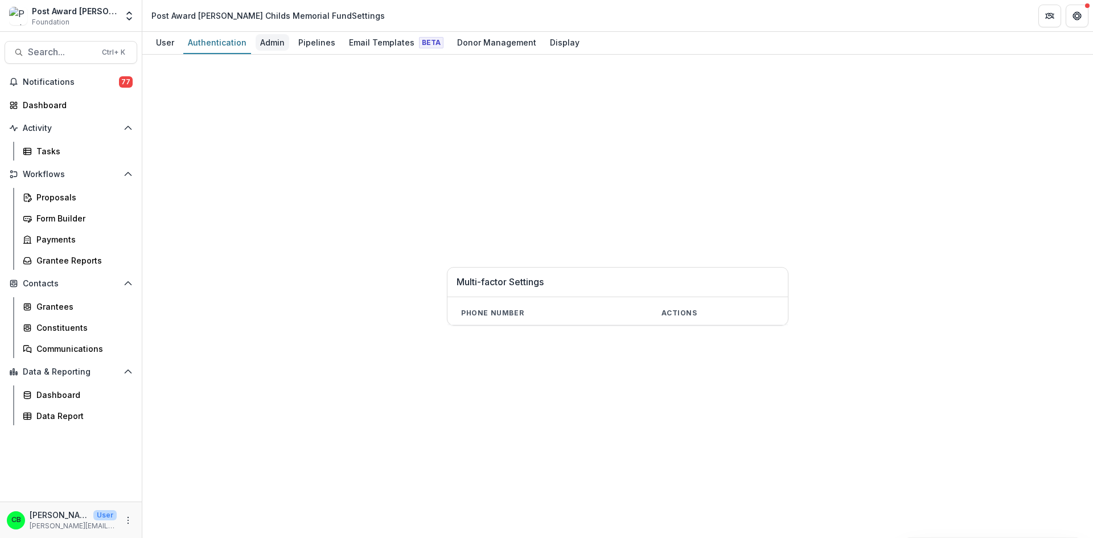
click at [266, 45] on div "Admin" at bounding box center [273, 42] width 34 height 17
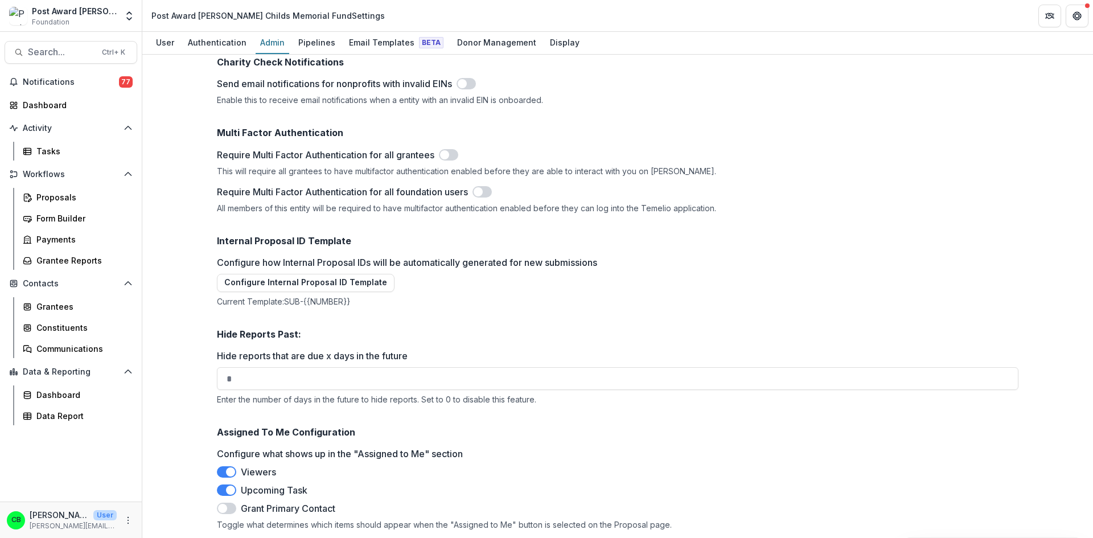
scroll to position [1484, 0]
click at [314, 40] on div "Pipelines" at bounding box center [317, 42] width 46 height 17
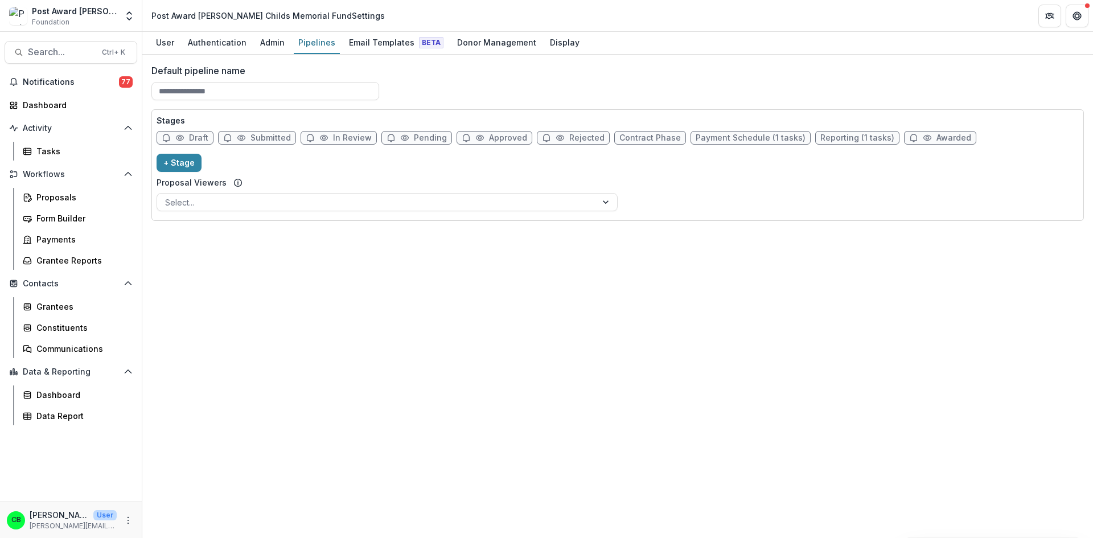
click at [830, 135] on span "Reporting (1 tasks)" at bounding box center [857, 138] width 74 height 10
select select "*********"
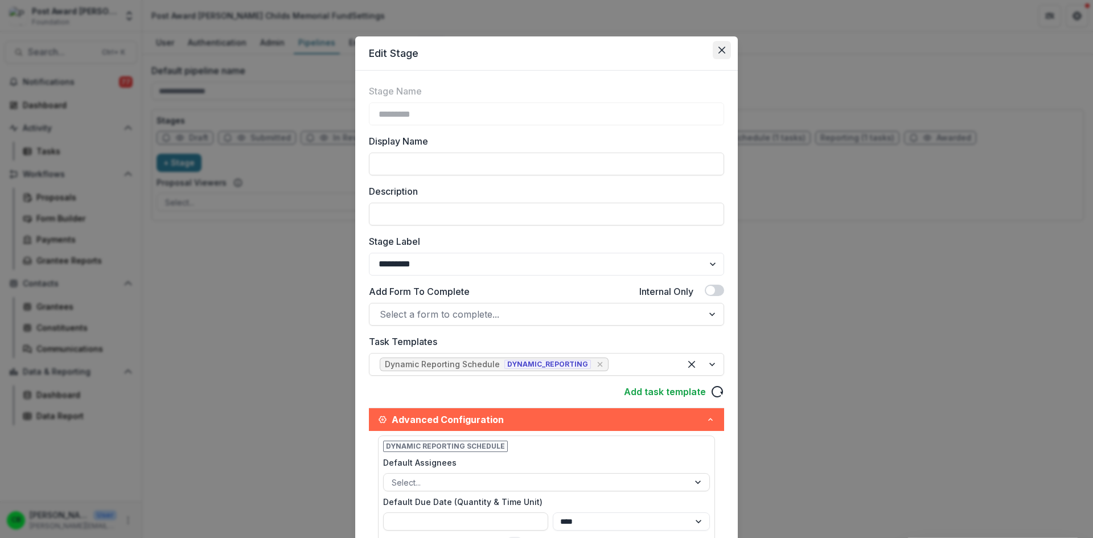
click at [718, 48] on icon "Close" at bounding box center [721, 50] width 7 height 7
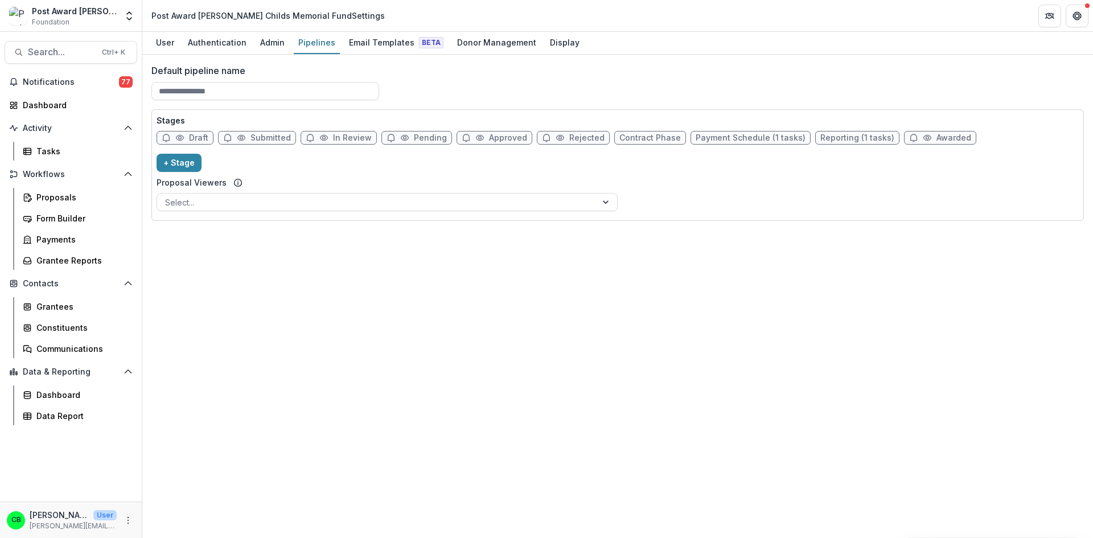
click at [826, 139] on span "Reporting (1 tasks)" at bounding box center [857, 138] width 74 height 10
select select "*********"
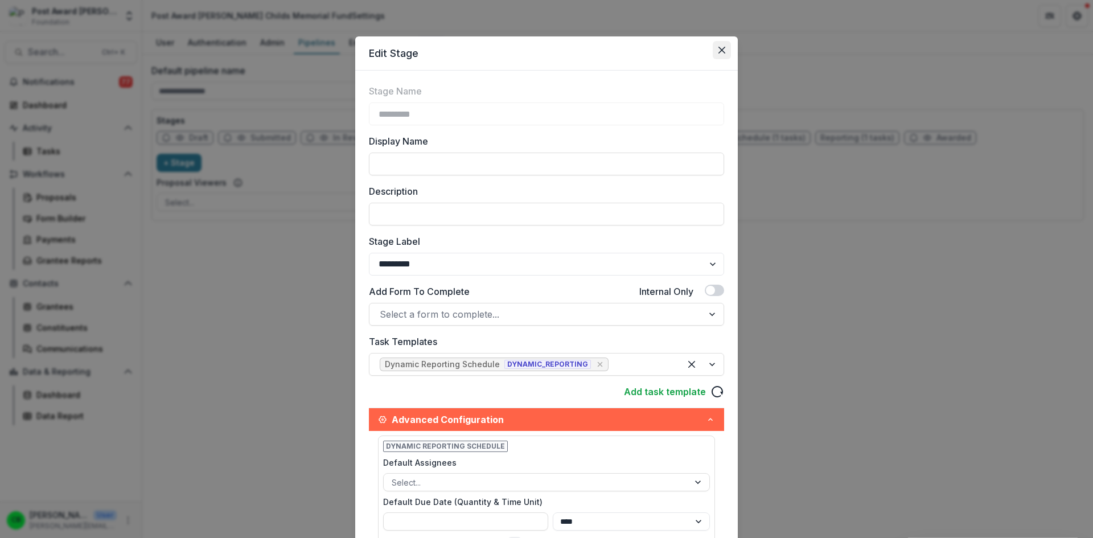
click at [723, 50] on icon "Close" at bounding box center [721, 50] width 7 height 7
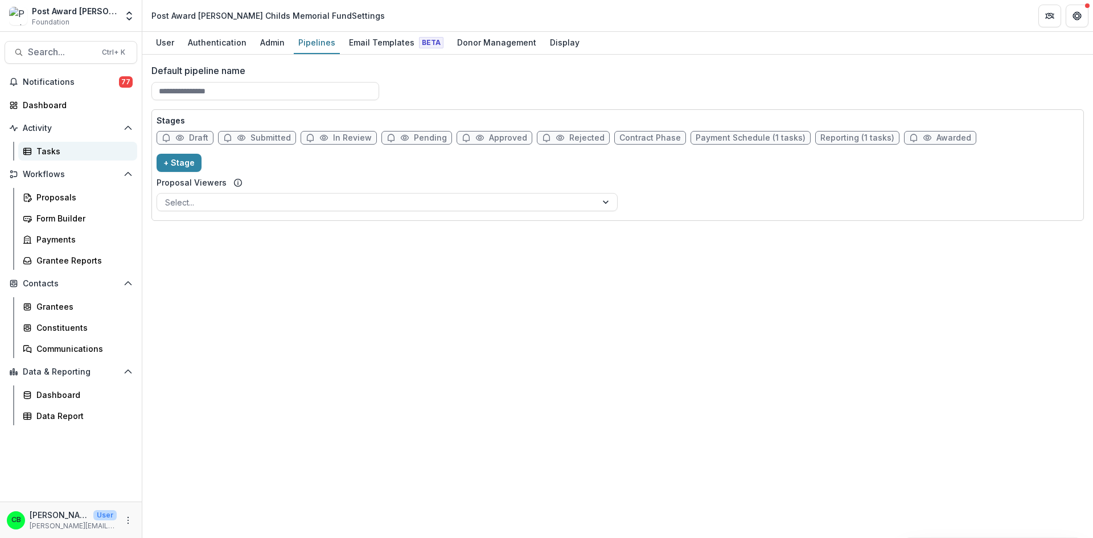
click at [50, 151] on div "Tasks" at bounding box center [82, 151] width 92 height 12
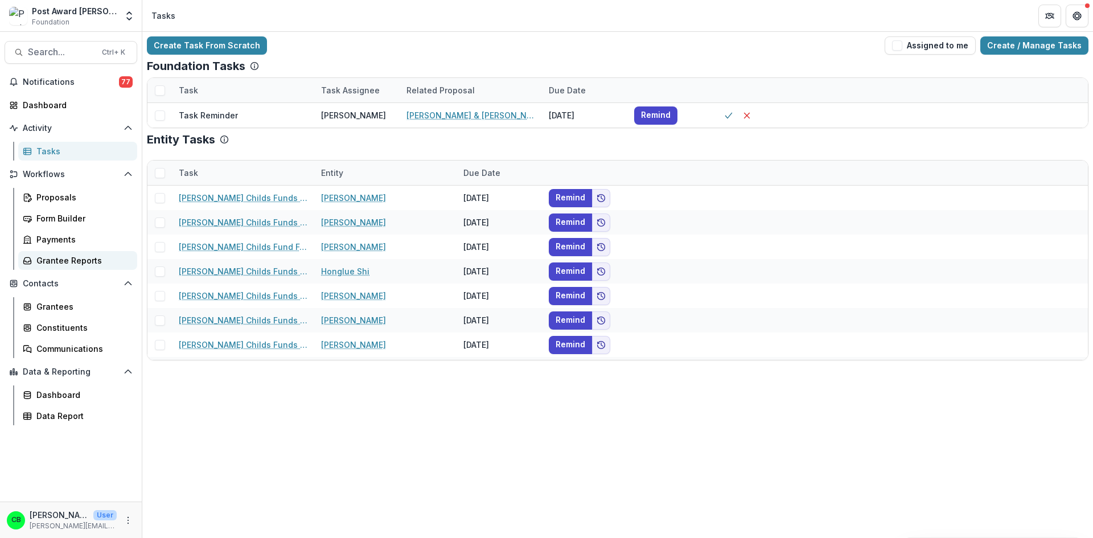
click at [62, 255] on div "Grantee Reports" at bounding box center [82, 260] width 92 height 12
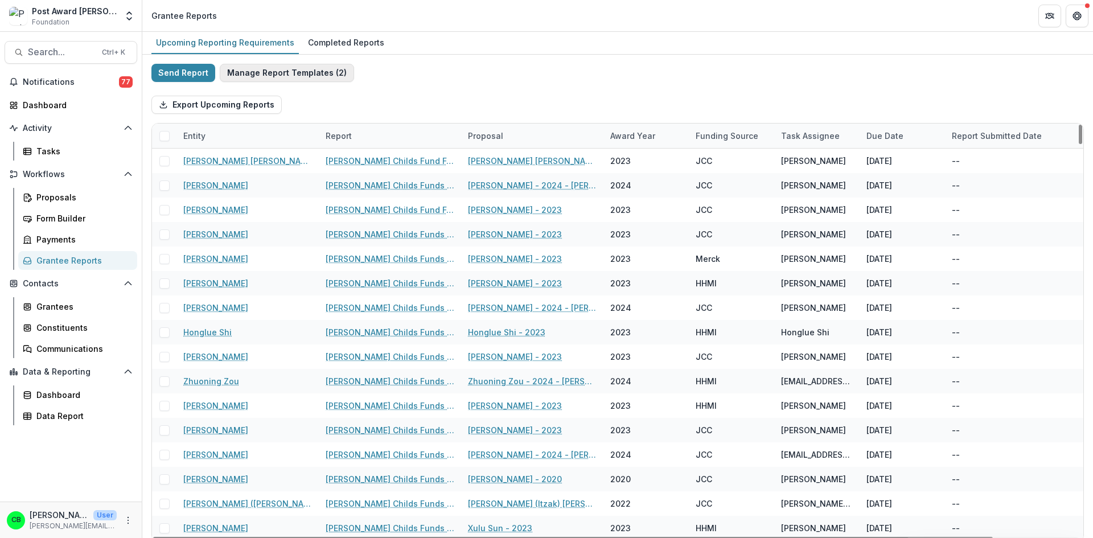
click at [257, 68] on button "Manage Report Templates ( 2 )" at bounding box center [287, 73] width 134 height 18
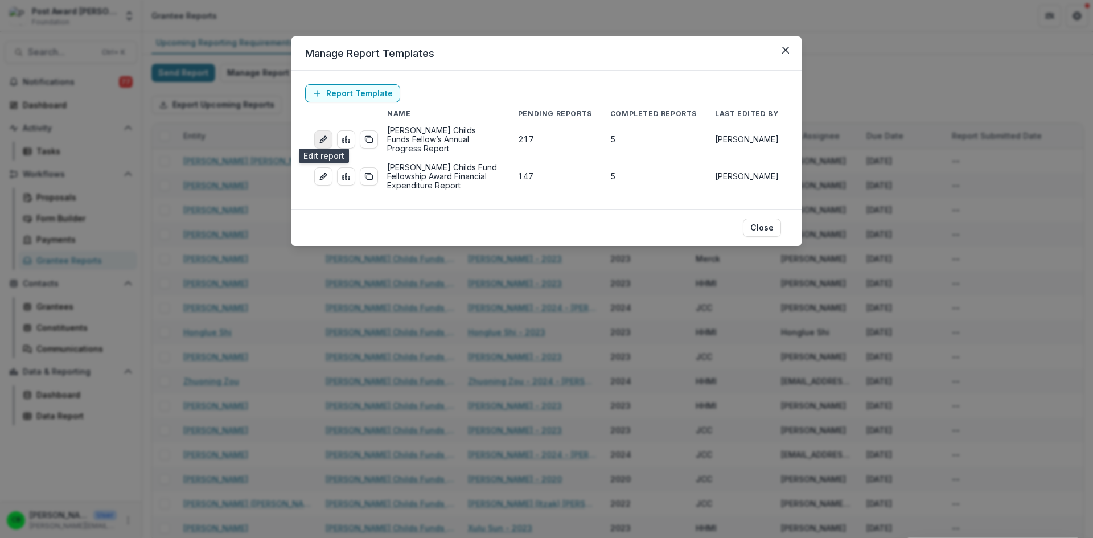
click at [326, 135] on icon "edit-report" at bounding box center [323, 139] width 9 height 9
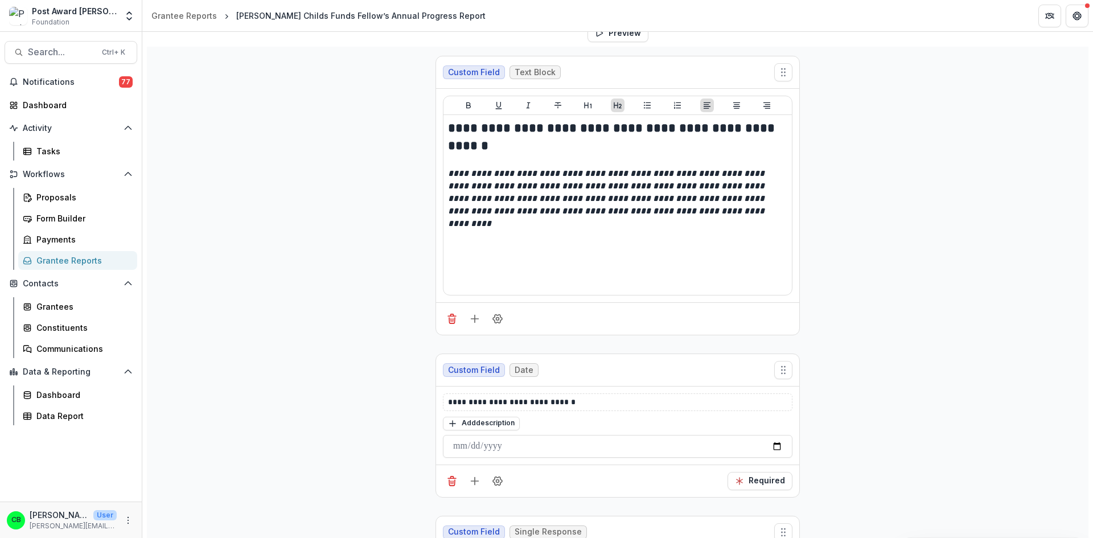
scroll to position [228, 0]
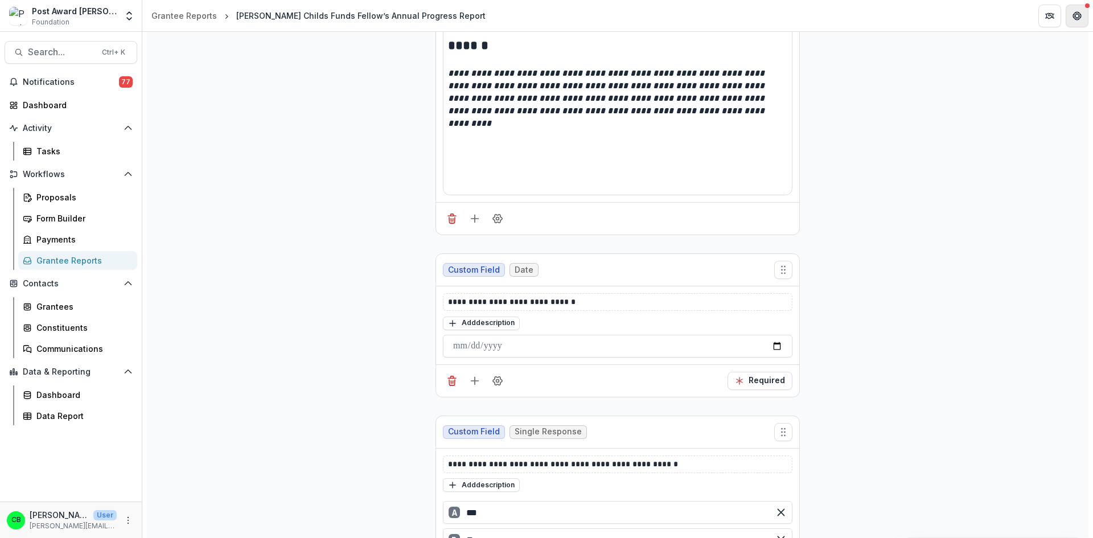
click at [1079, 20] on icon "Get Help" at bounding box center [1076, 15] width 9 height 9
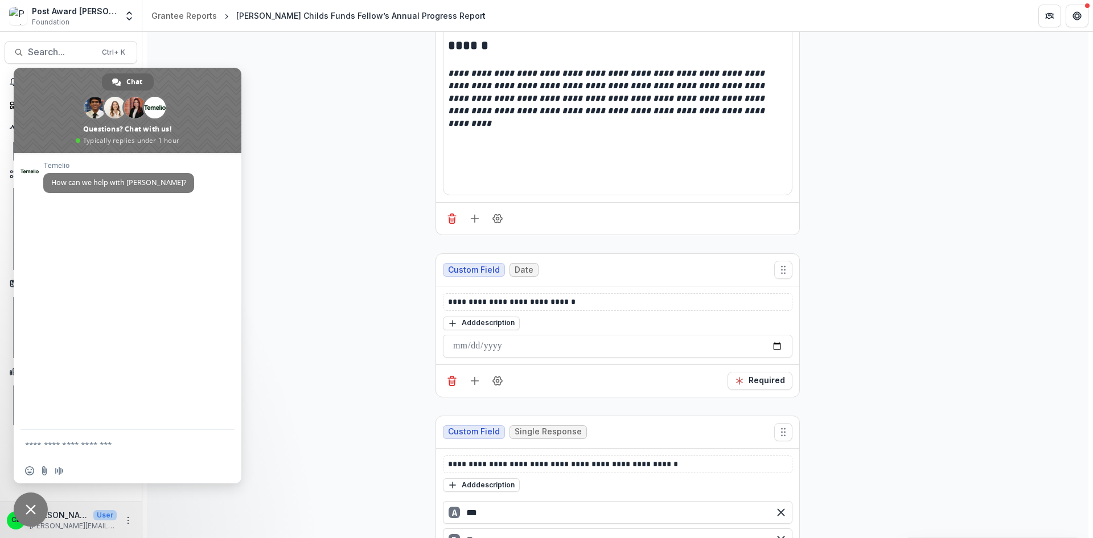
click at [34, 503] on span "Close chat" at bounding box center [31, 509] width 34 height 34
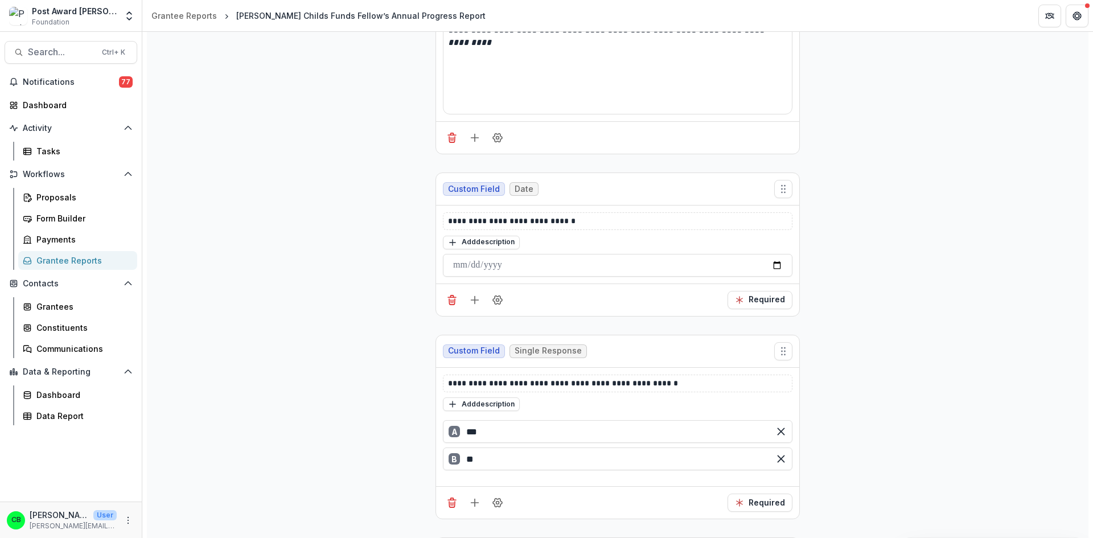
scroll to position [0, 0]
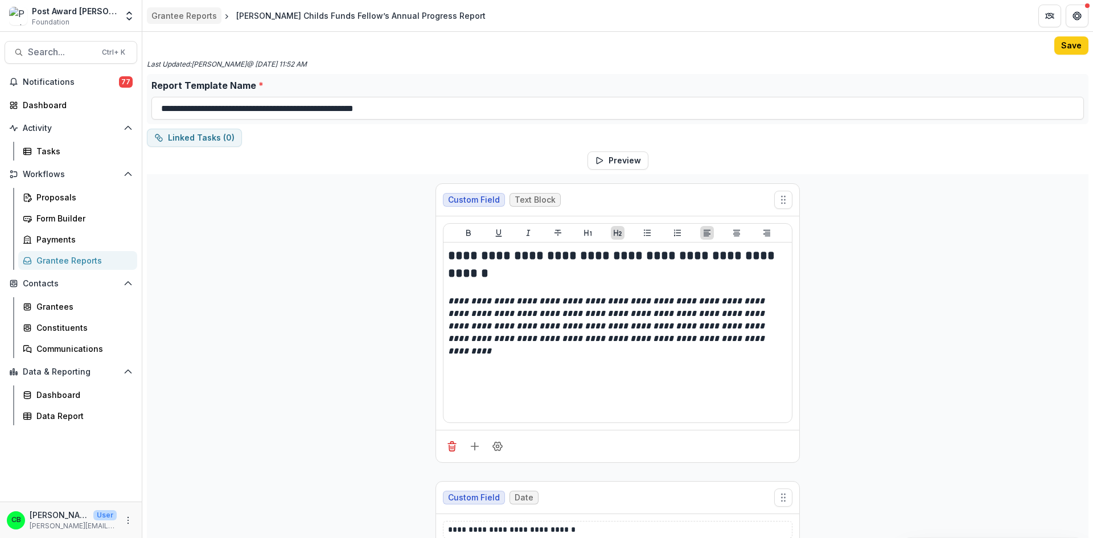
click at [200, 15] on div "Grantee Reports" at bounding box center [183, 16] width 65 height 12
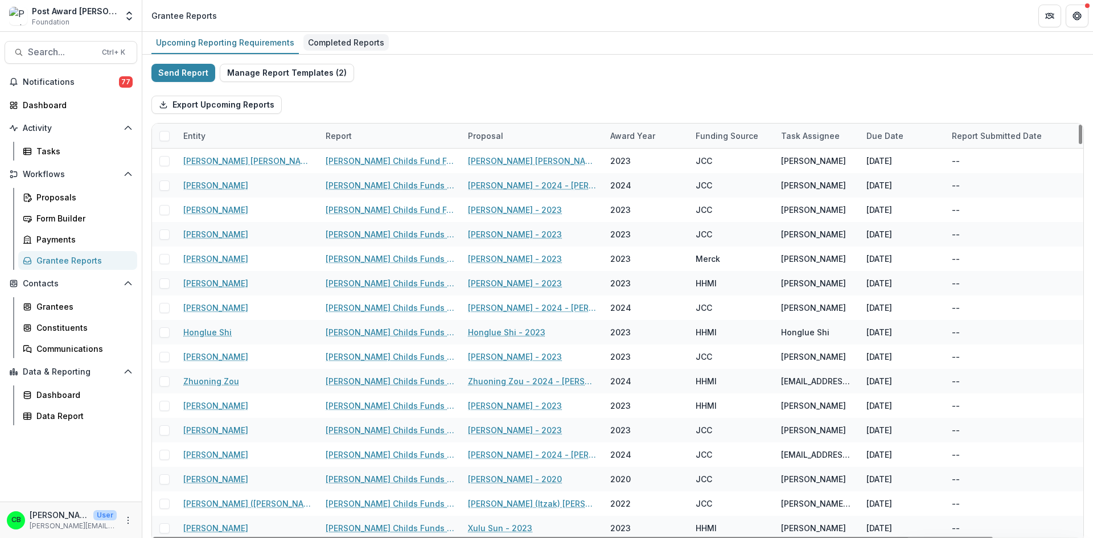
click at [334, 46] on div "Completed Reports" at bounding box center [345, 42] width 85 height 17
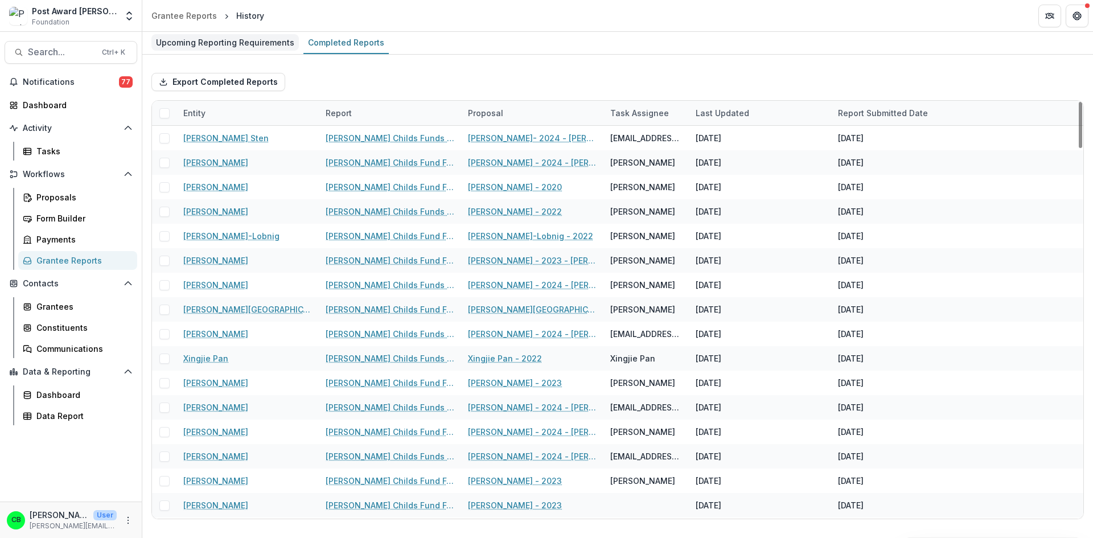
click at [250, 42] on div "Upcoming Reporting Requirements" at bounding box center [224, 42] width 147 height 17
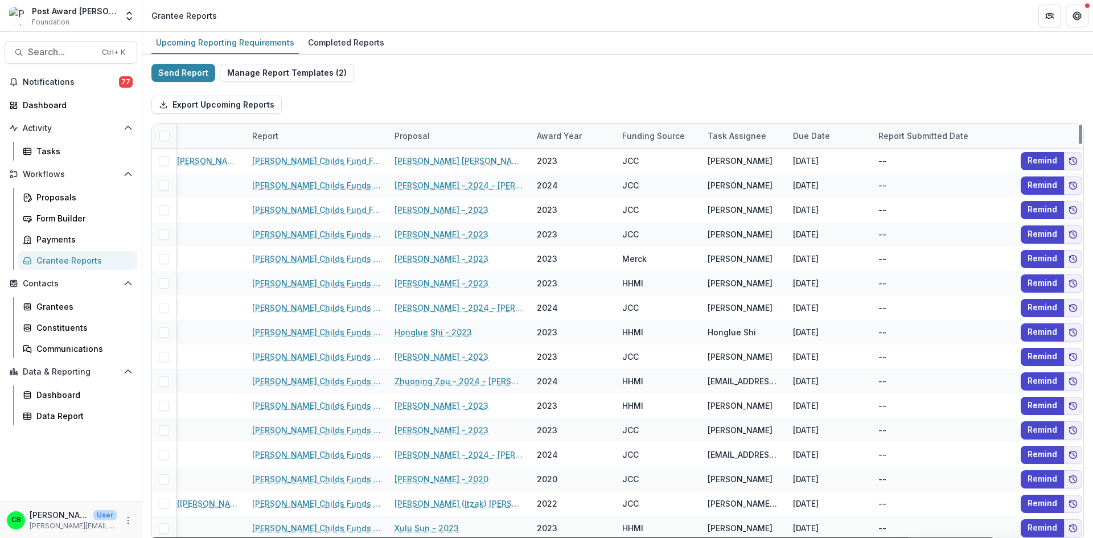
scroll to position [0, 93]
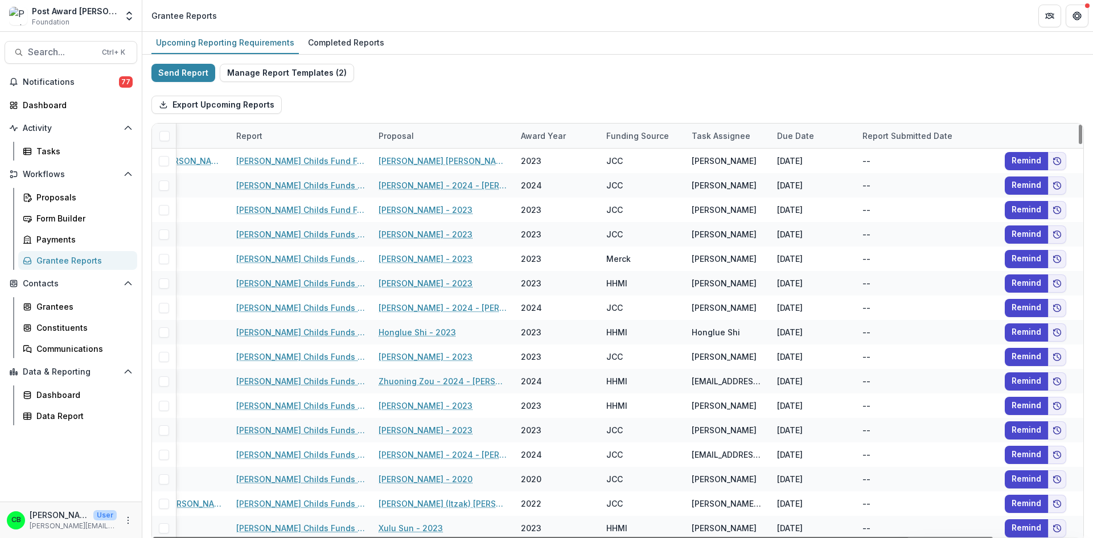
drag, startPoint x: 774, startPoint y: 537, endPoint x: 904, endPoint y: 533, distance: 129.8
click at [904, 537] on div at bounding box center [573, 538] width 840 height 3
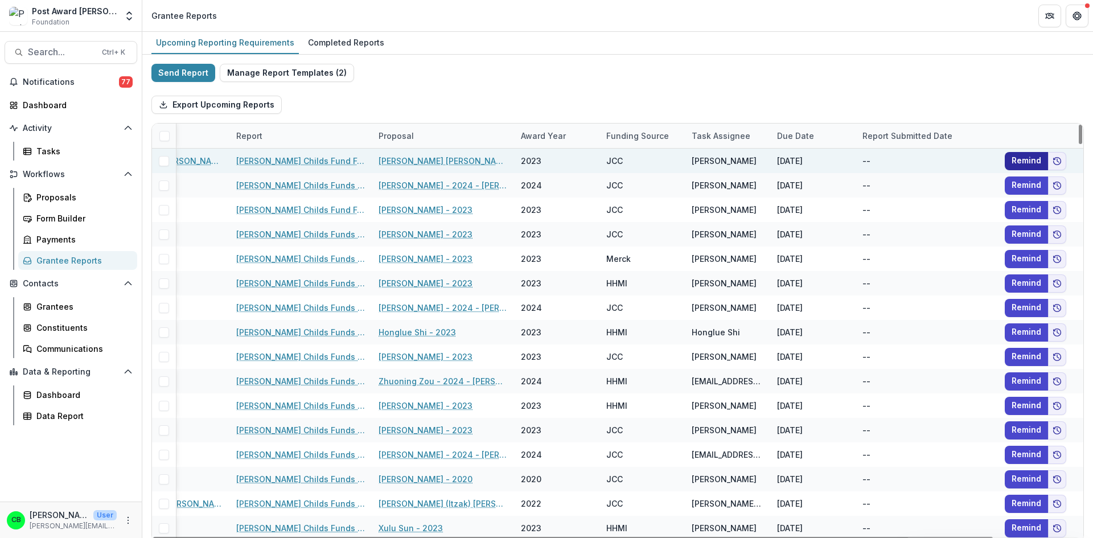
click at [1017, 157] on button "Remind" at bounding box center [1026, 161] width 43 height 18
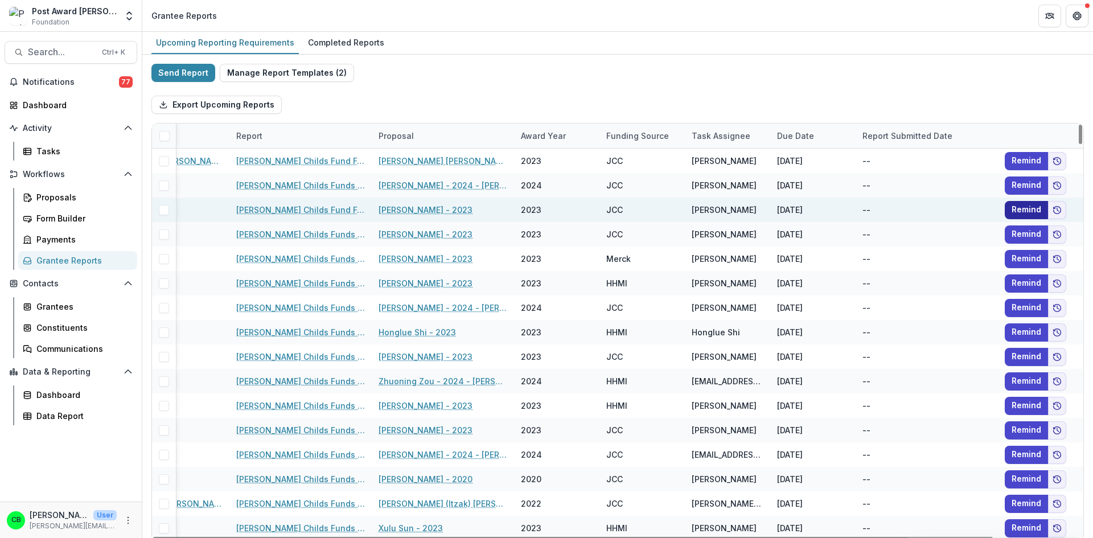
click at [1012, 205] on button "Remind" at bounding box center [1026, 210] width 43 height 18
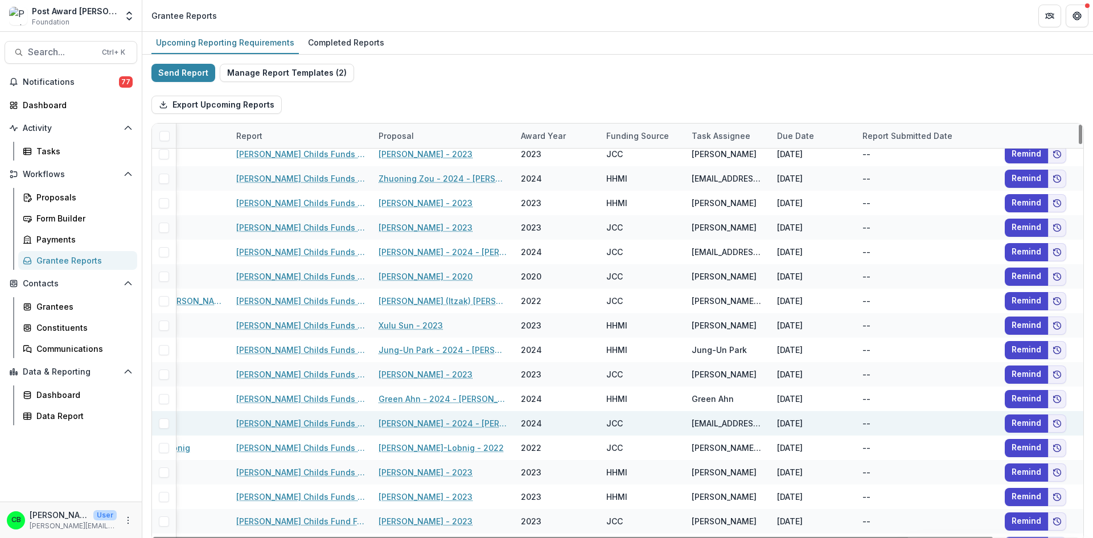
scroll to position [228, 93]
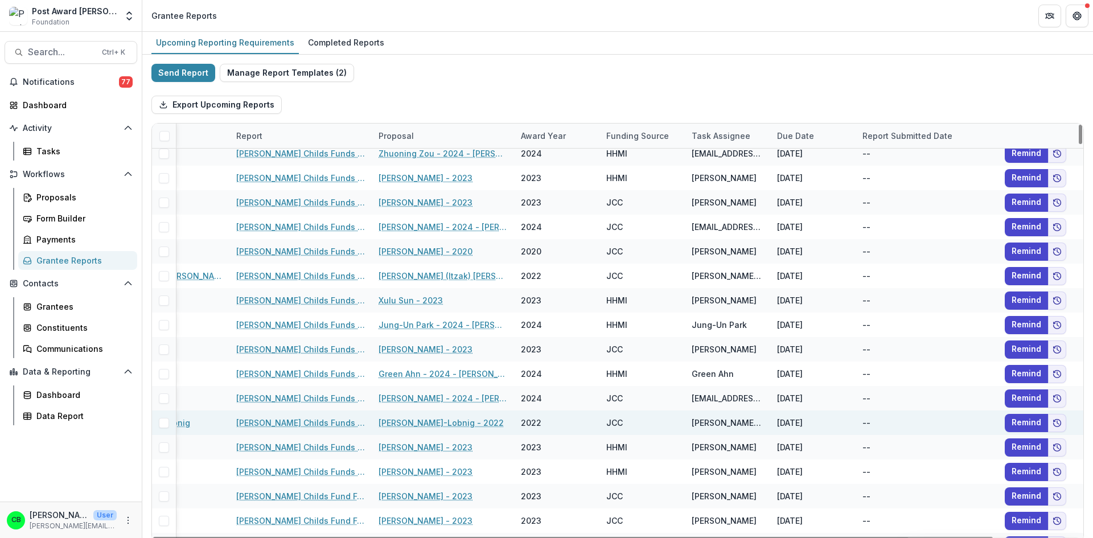
click at [165, 424] on span at bounding box center [164, 423] width 10 height 10
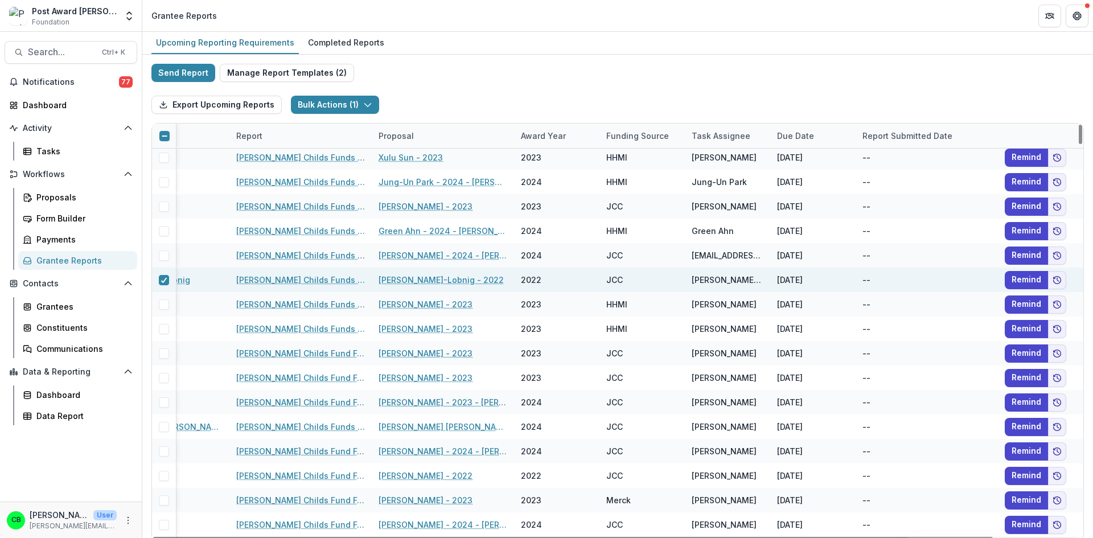
scroll to position [398, 93]
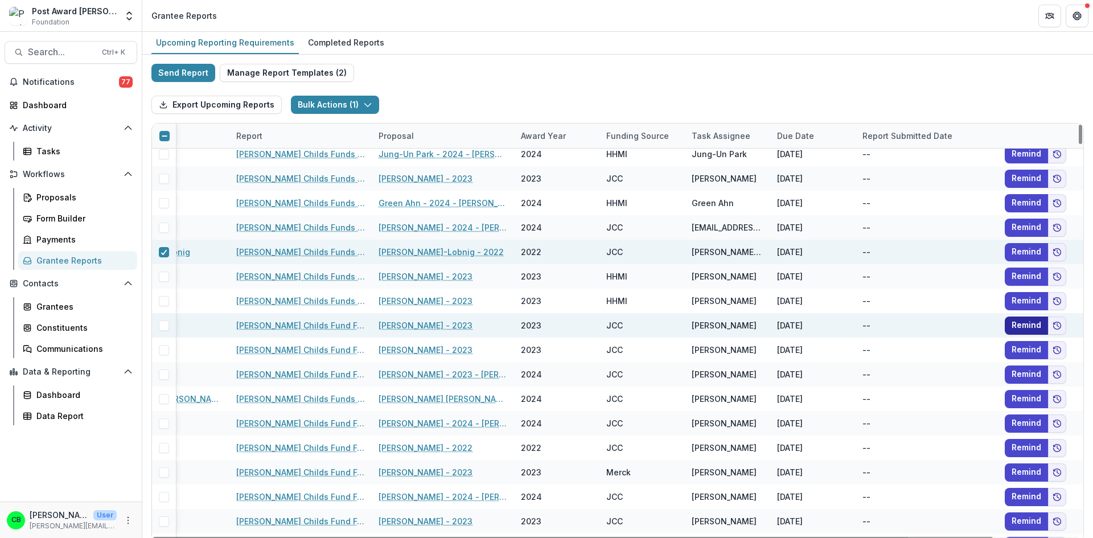
click at [1022, 326] on button "Remind" at bounding box center [1026, 326] width 43 height 18
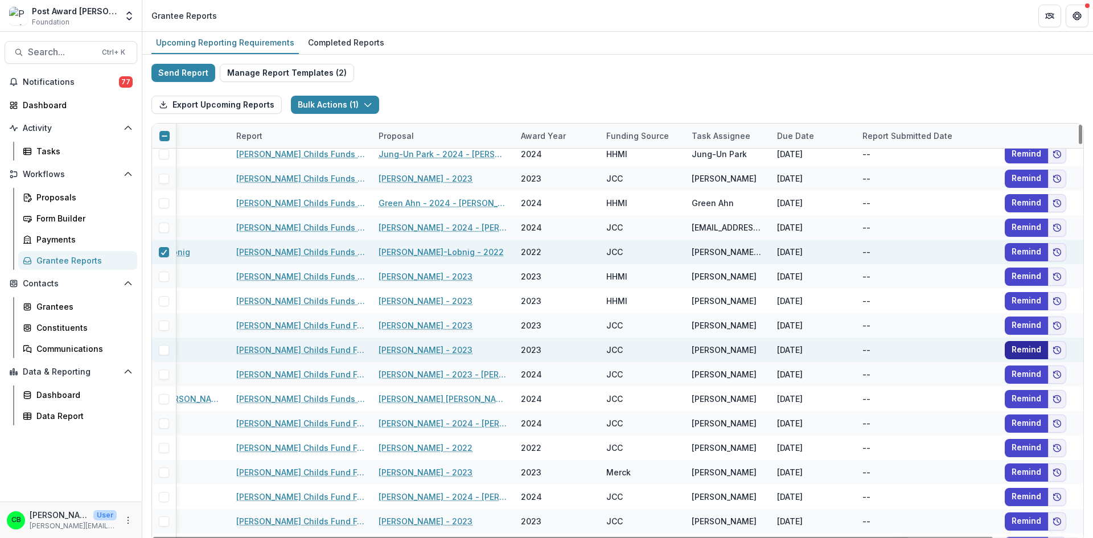
click at [1029, 348] on button "Remind" at bounding box center [1026, 350] width 43 height 18
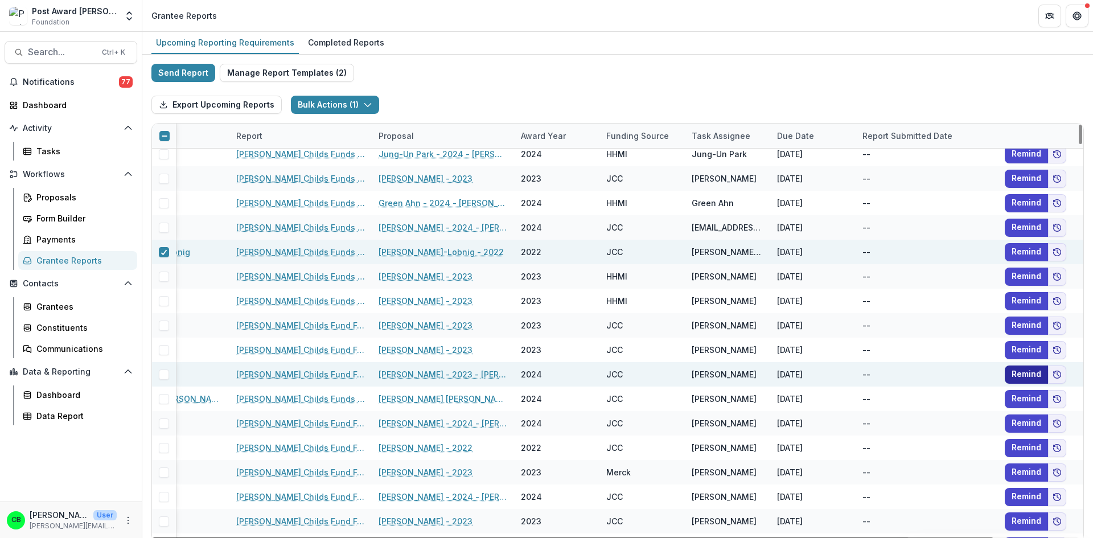
click at [1027, 372] on button "Remind" at bounding box center [1026, 374] width 43 height 18
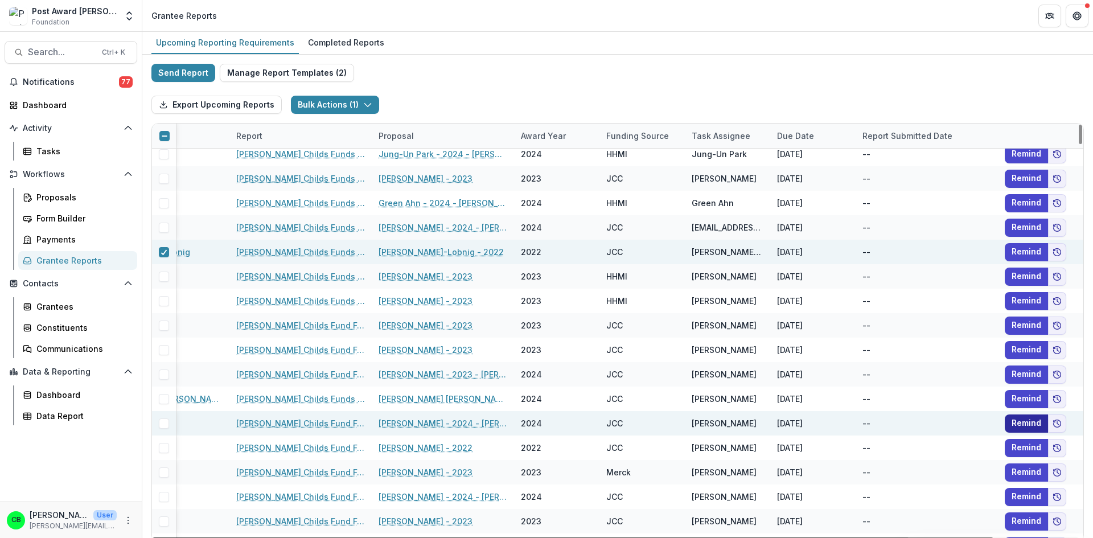
click at [1026, 423] on button "Remind" at bounding box center [1026, 423] width 43 height 18
click at [164, 423] on span at bounding box center [164, 423] width 10 height 10
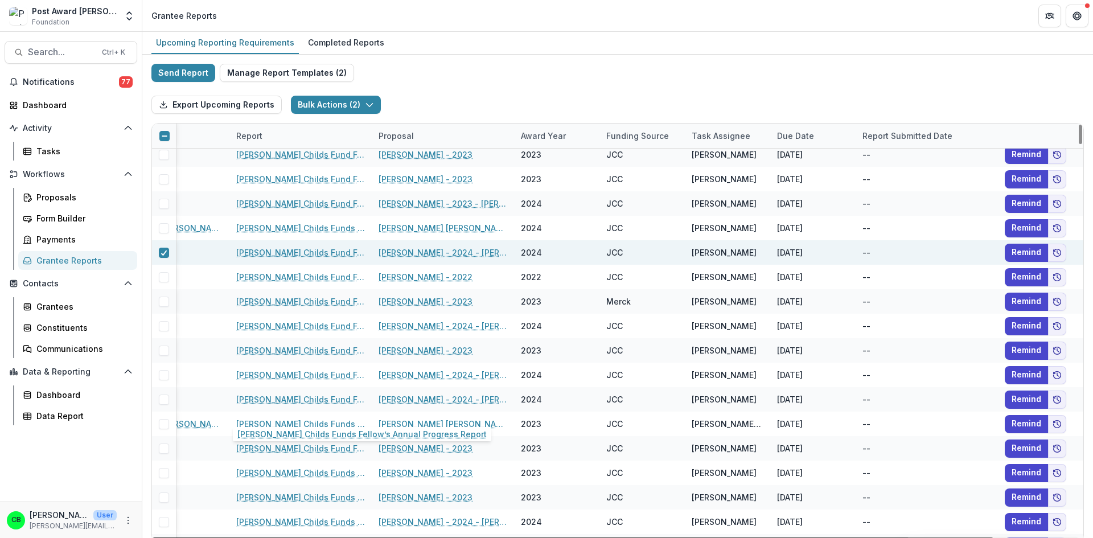
scroll to position [626, 93]
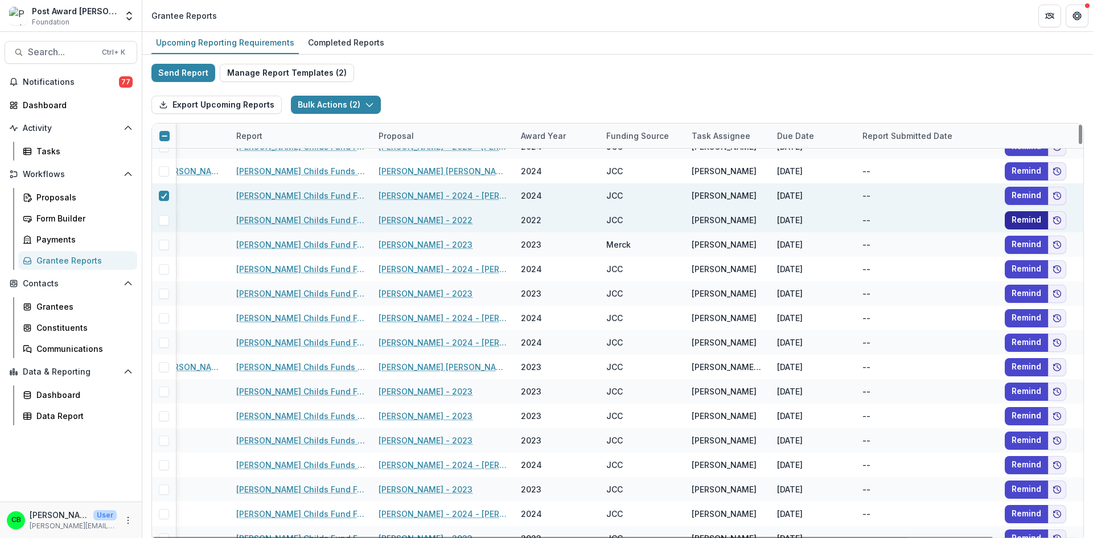
click at [1021, 217] on button "Remind" at bounding box center [1026, 220] width 43 height 18
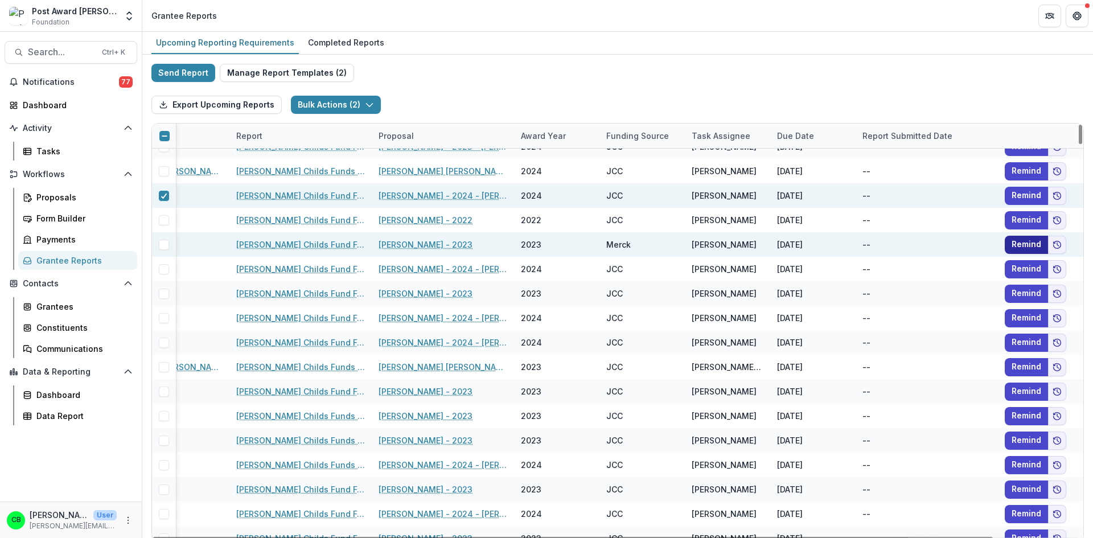
click at [1039, 243] on button "Remind" at bounding box center [1026, 245] width 43 height 18
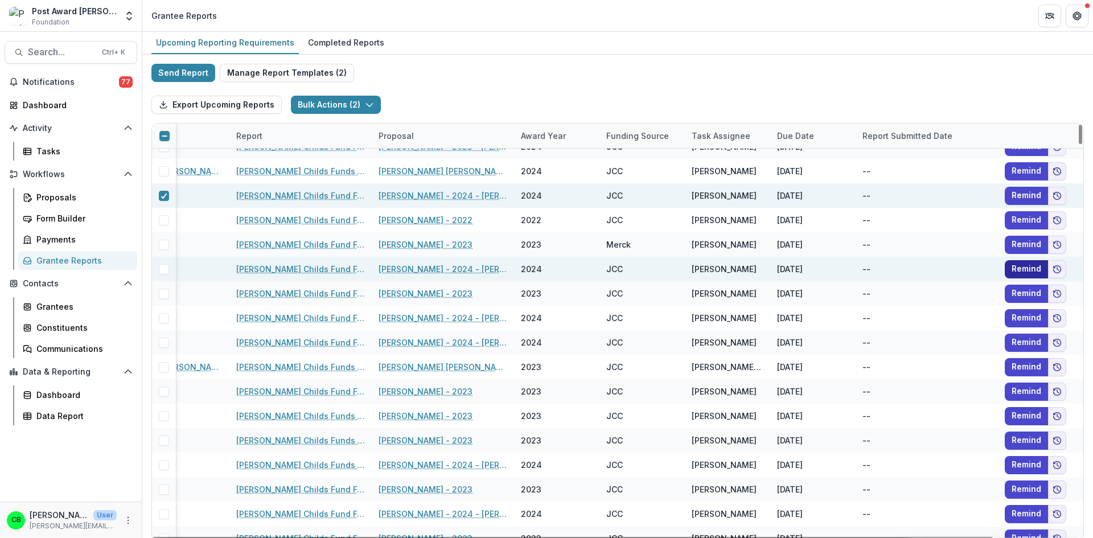
click at [1035, 264] on button "Remind" at bounding box center [1026, 269] width 43 height 18
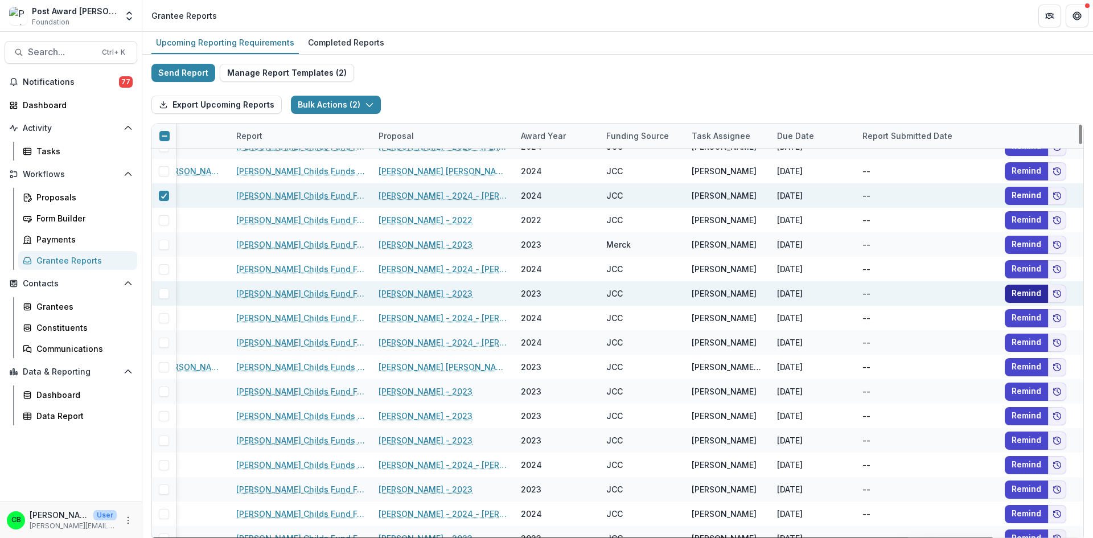
click at [1025, 292] on button "Remind" at bounding box center [1026, 294] width 43 height 18
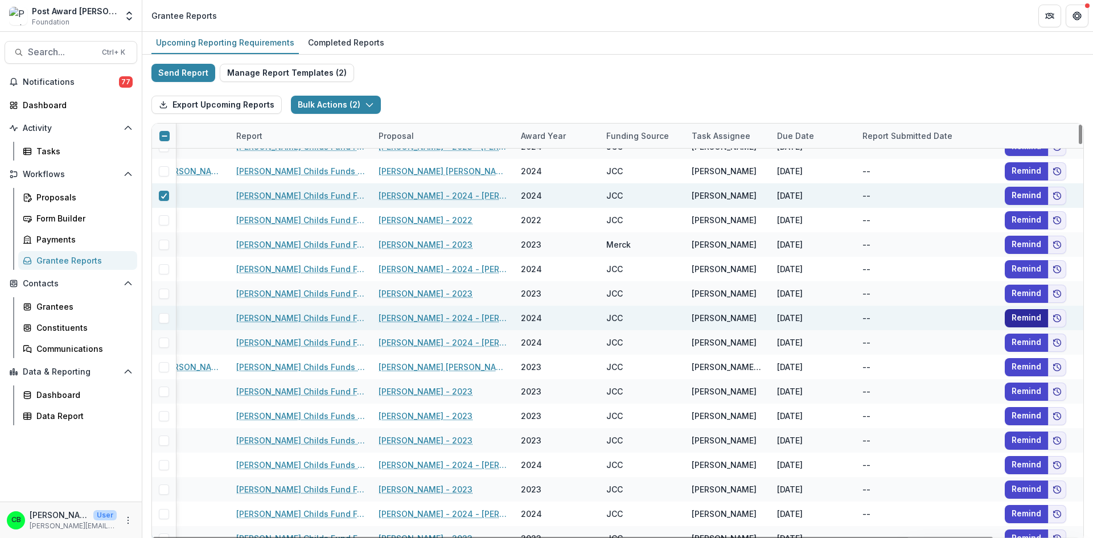
click at [1018, 315] on button "Remind" at bounding box center [1026, 318] width 43 height 18
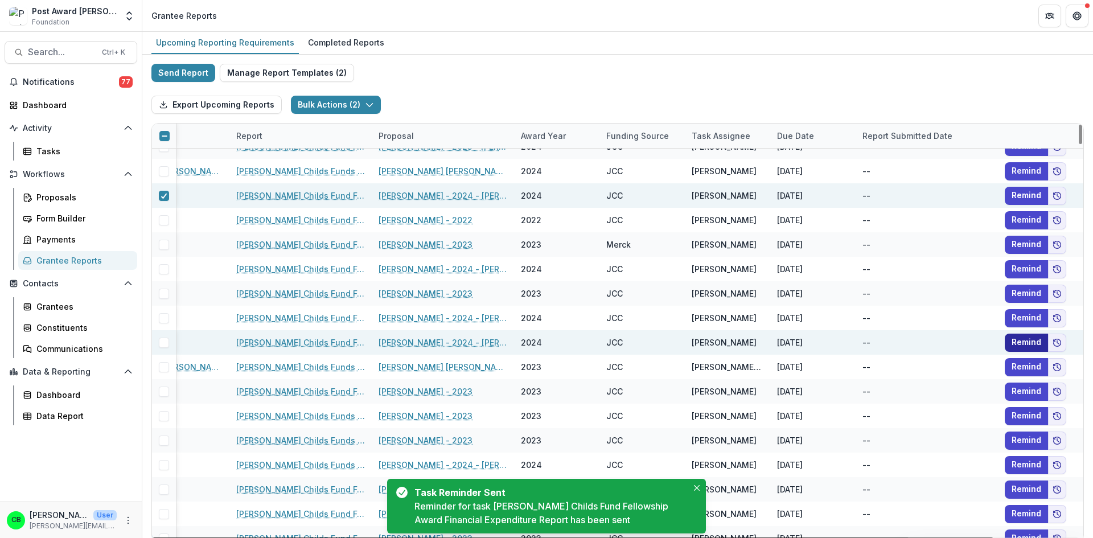
click at [1021, 338] on button "Remind" at bounding box center [1026, 343] width 43 height 18
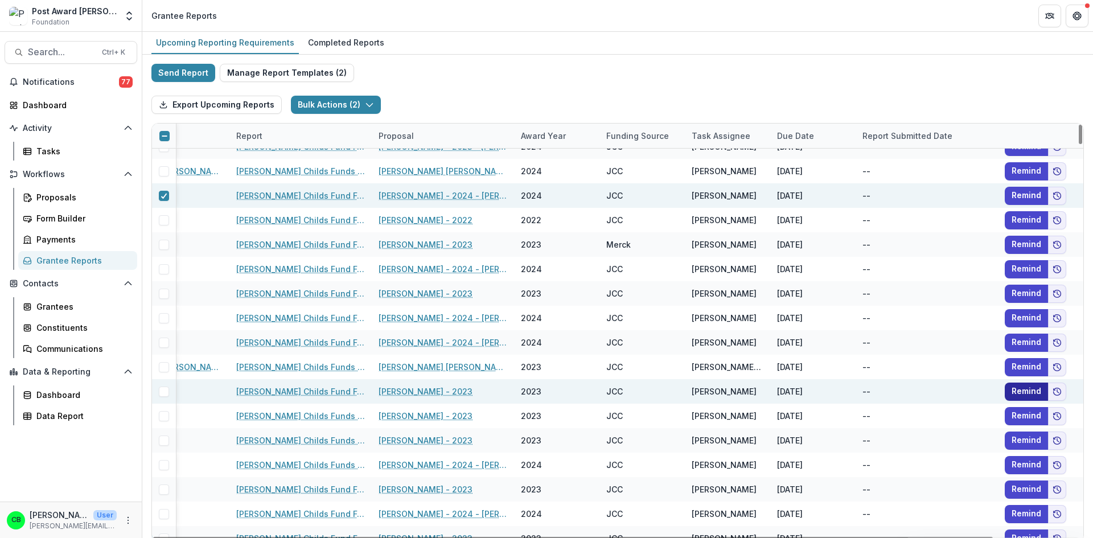
click at [1016, 389] on button "Remind" at bounding box center [1026, 392] width 43 height 18
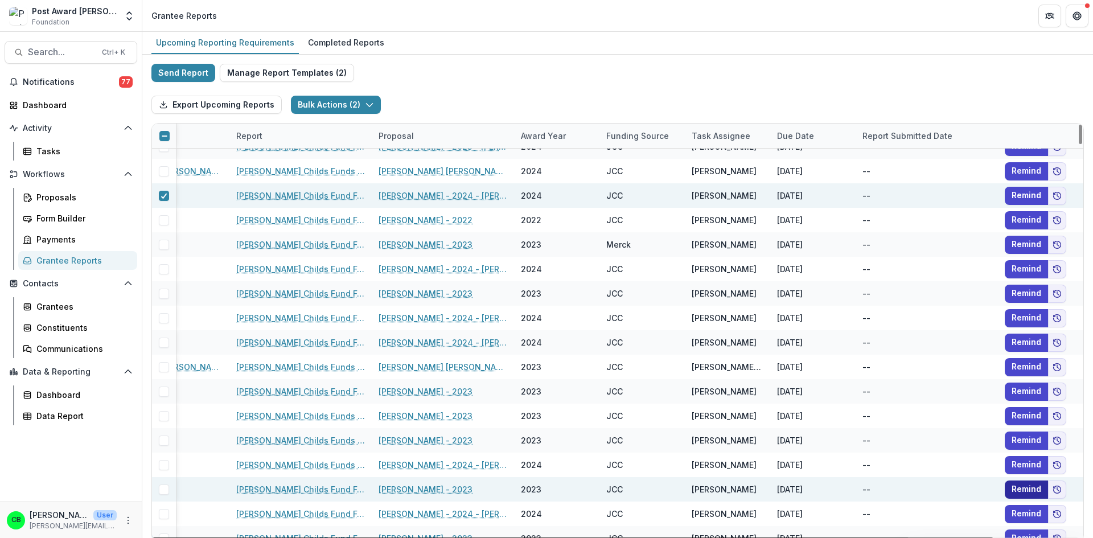
click at [1019, 487] on button "Remind" at bounding box center [1026, 489] width 43 height 18
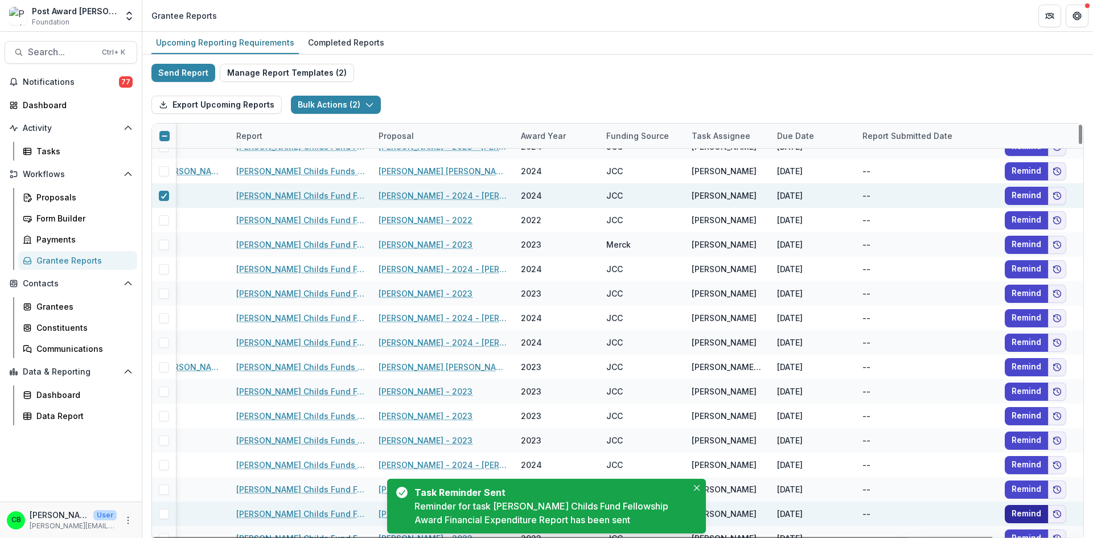
click at [1021, 508] on button "Remind" at bounding box center [1026, 514] width 43 height 18
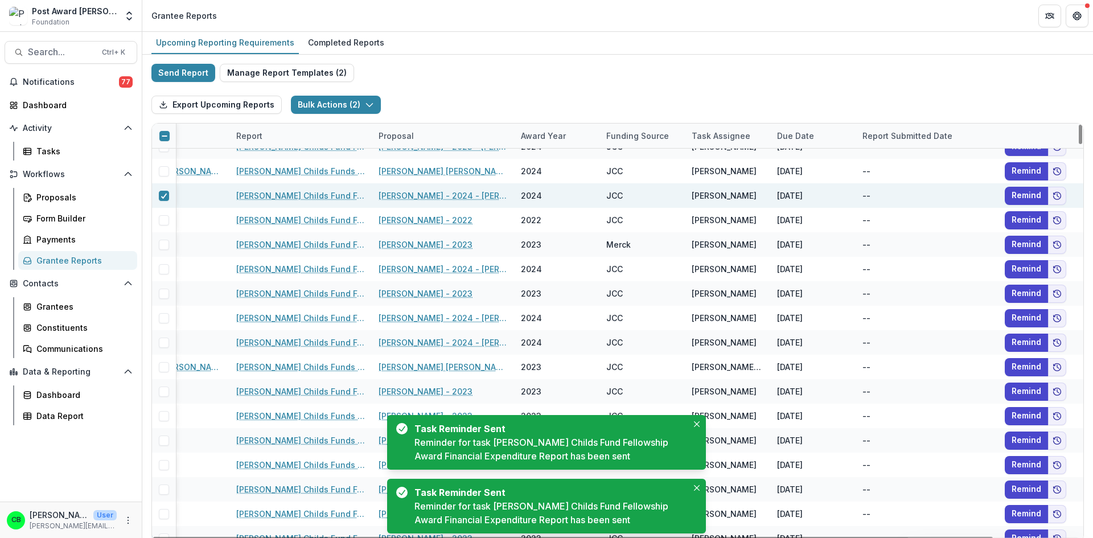
scroll to position [683, 93]
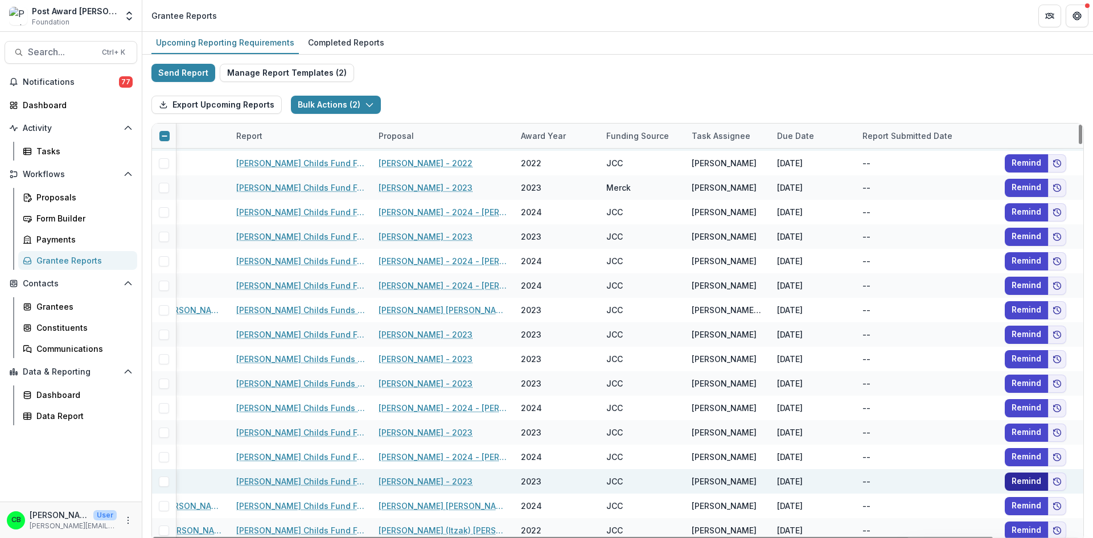
click at [1013, 484] on button "Remind" at bounding box center [1026, 481] width 43 height 18
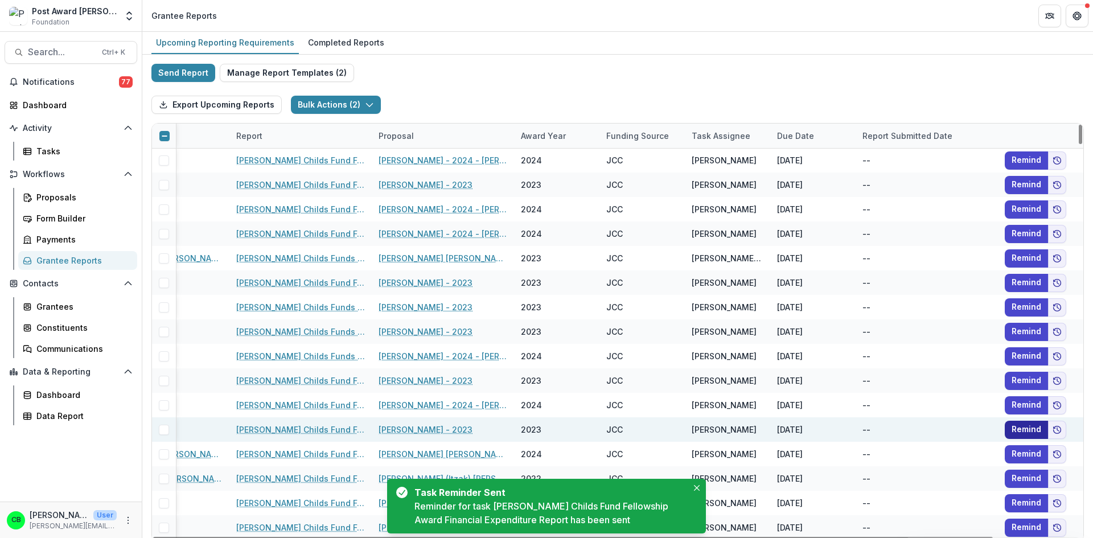
scroll to position [740, 93]
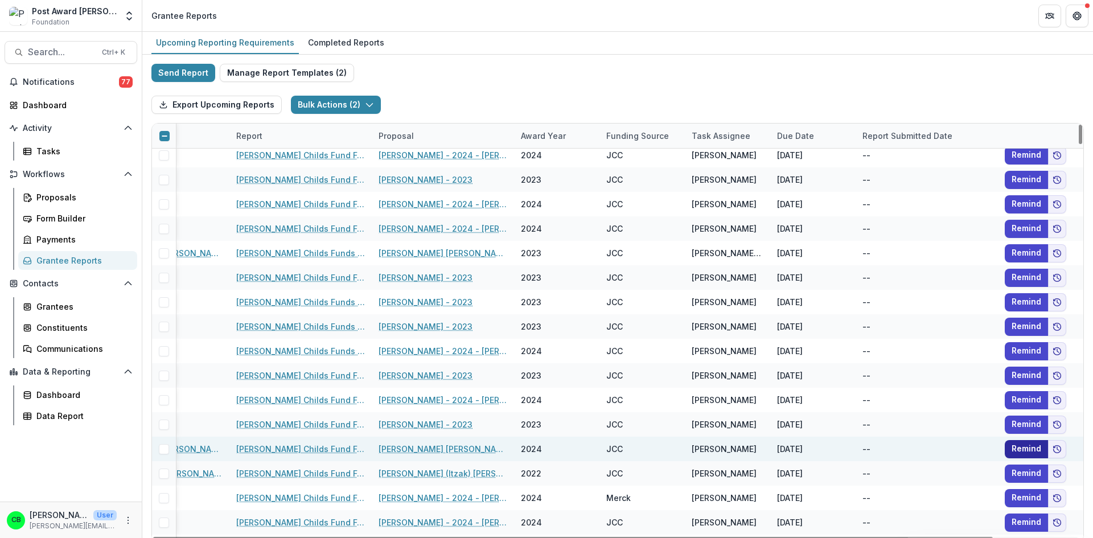
click at [1014, 449] on button "Remind" at bounding box center [1026, 449] width 43 height 18
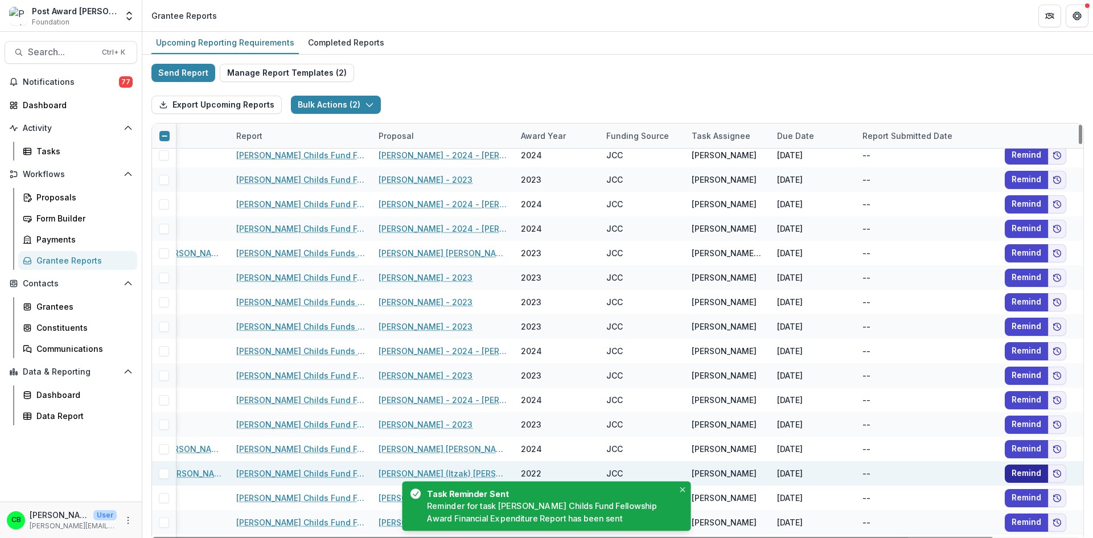
click at [1016, 470] on button "Remind" at bounding box center [1026, 474] width 43 height 18
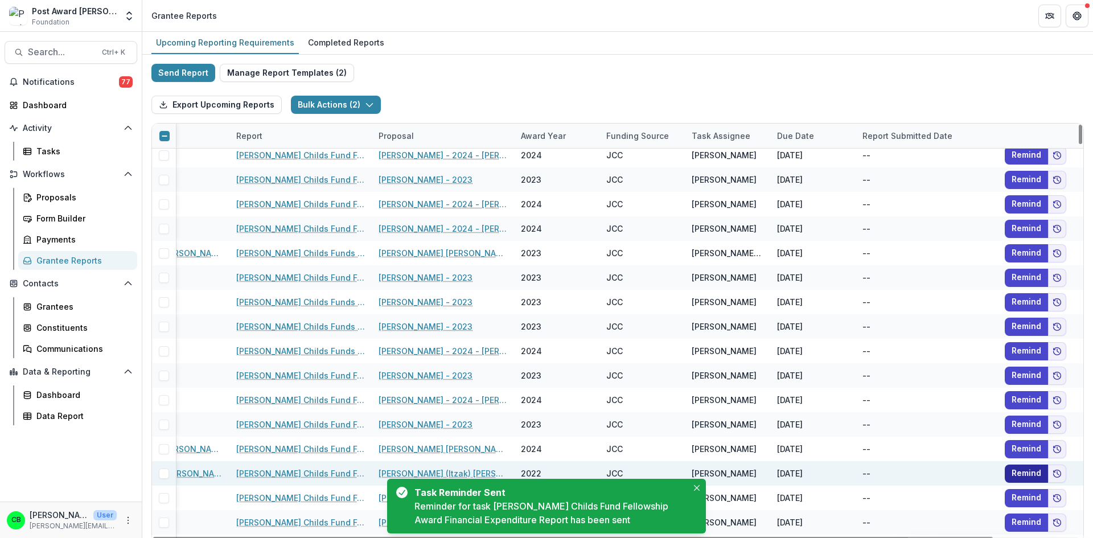
scroll to position [797, 93]
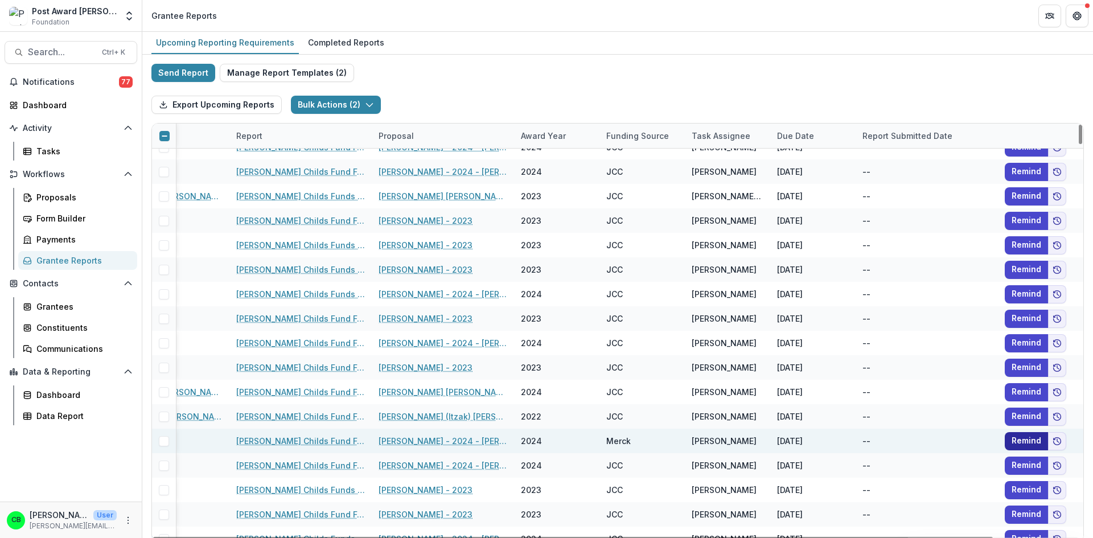
click at [1021, 443] on button "Remind" at bounding box center [1026, 441] width 43 height 18
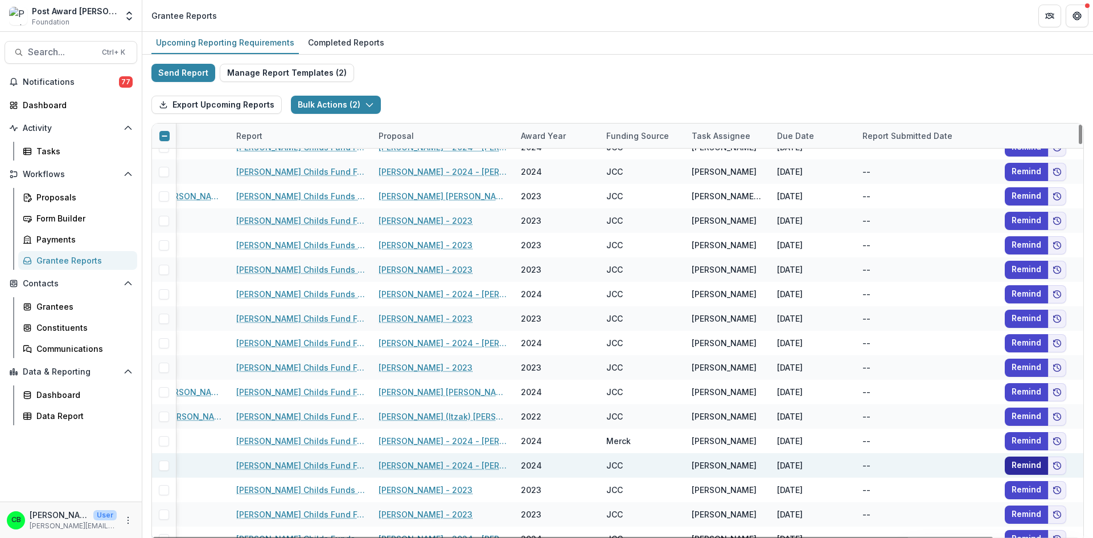
click at [1017, 469] on button "Remind" at bounding box center [1026, 466] width 43 height 18
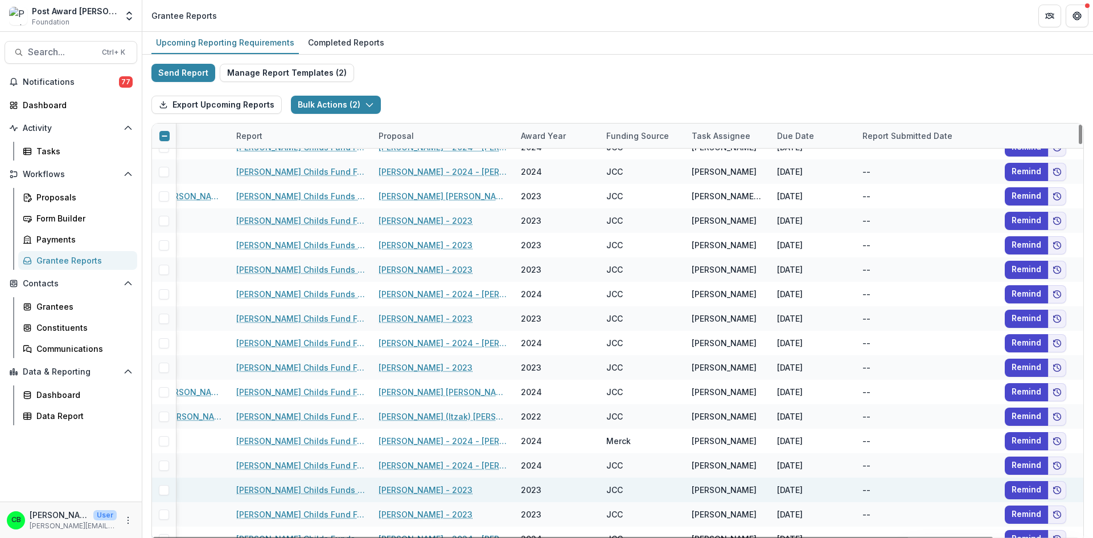
click at [159, 487] on span at bounding box center [164, 490] width 10 height 10
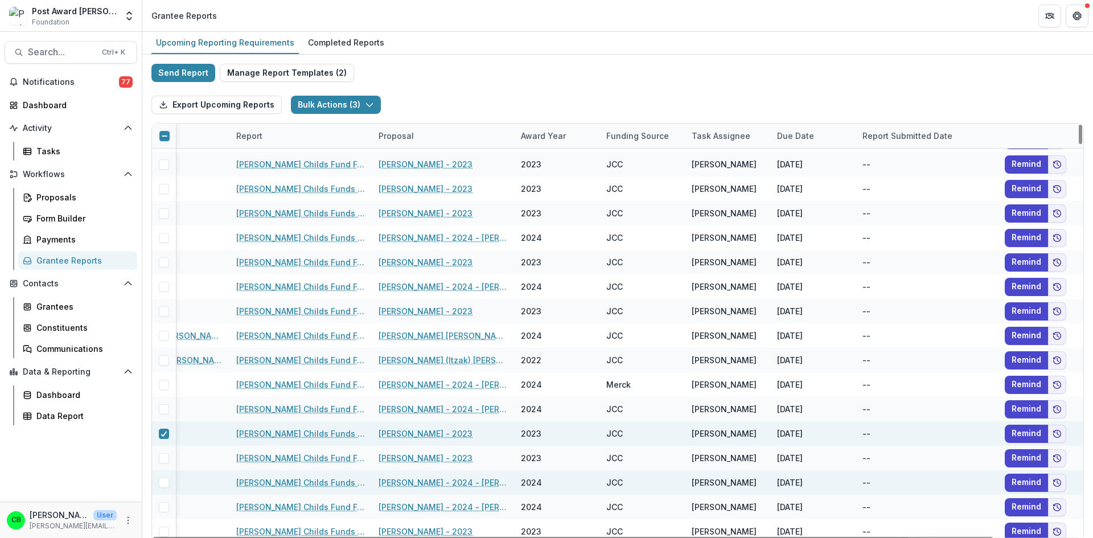
scroll to position [854, 93]
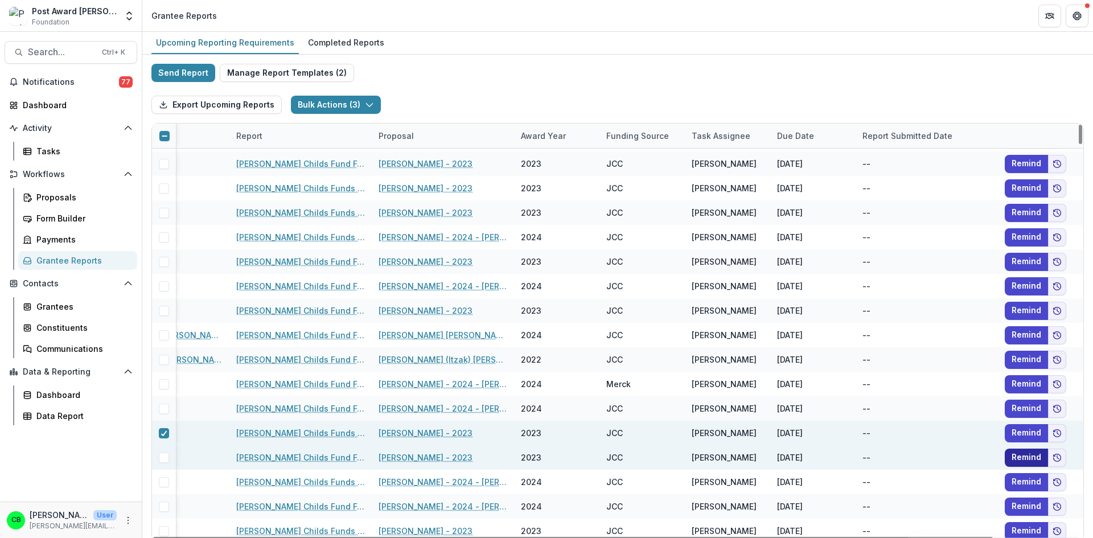
click at [1020, 453] on button "Remind" at bounding box center [1026, 458] width 43 height 18
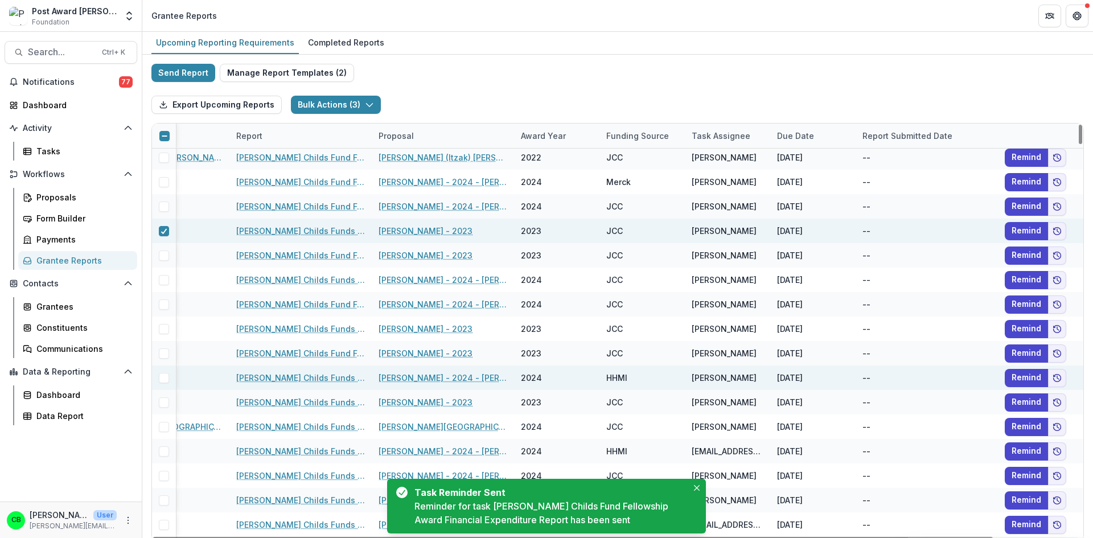
scroll to position [1082, 93]
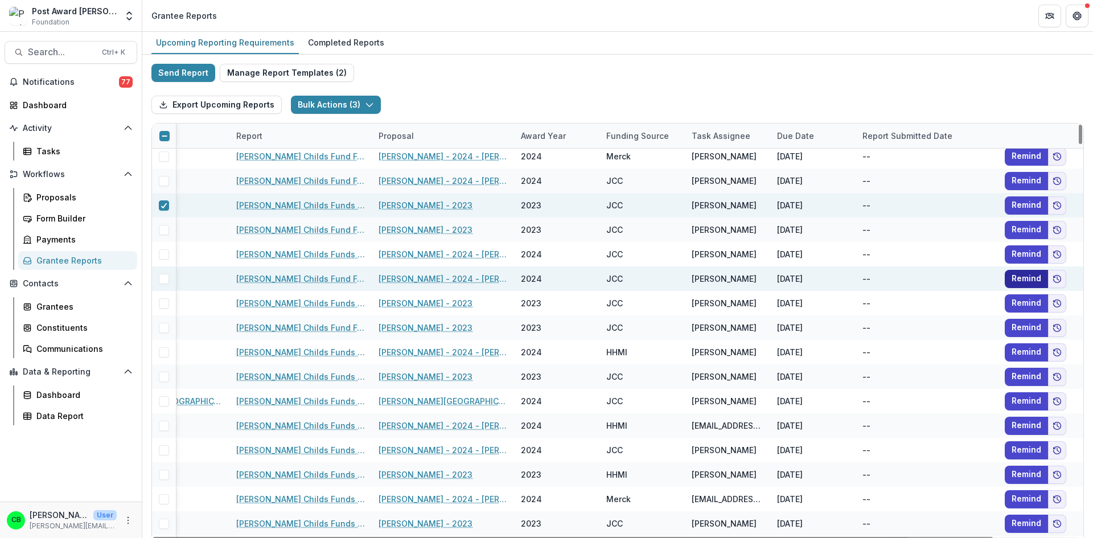
click at [1022, 277] on button "Remind" at bounding box center [1026, 279] width 43 height 18
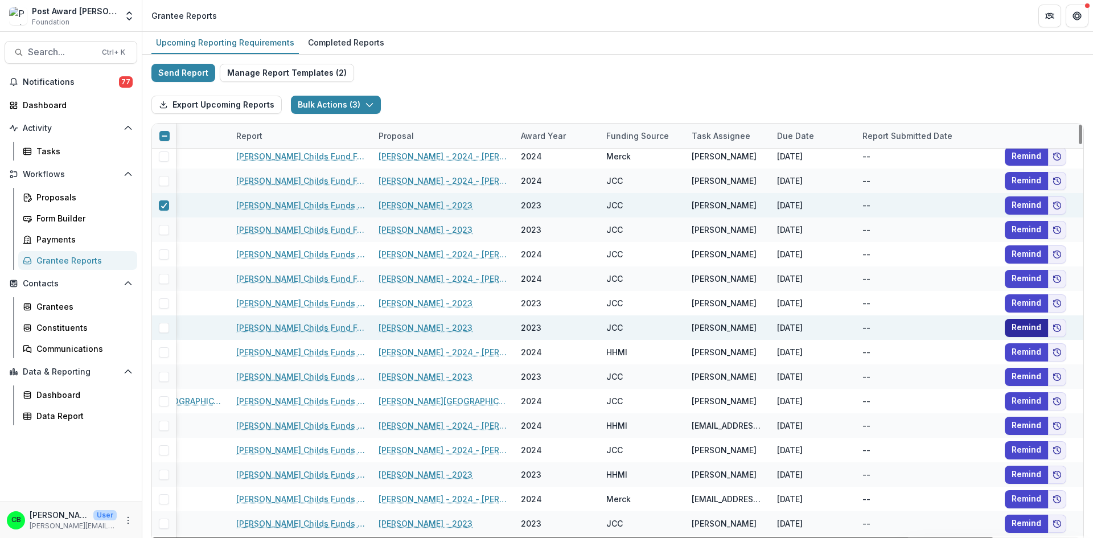
click at [1021, 330] on button "Remind" at bounding box center [1026, 328] width 43 height 18
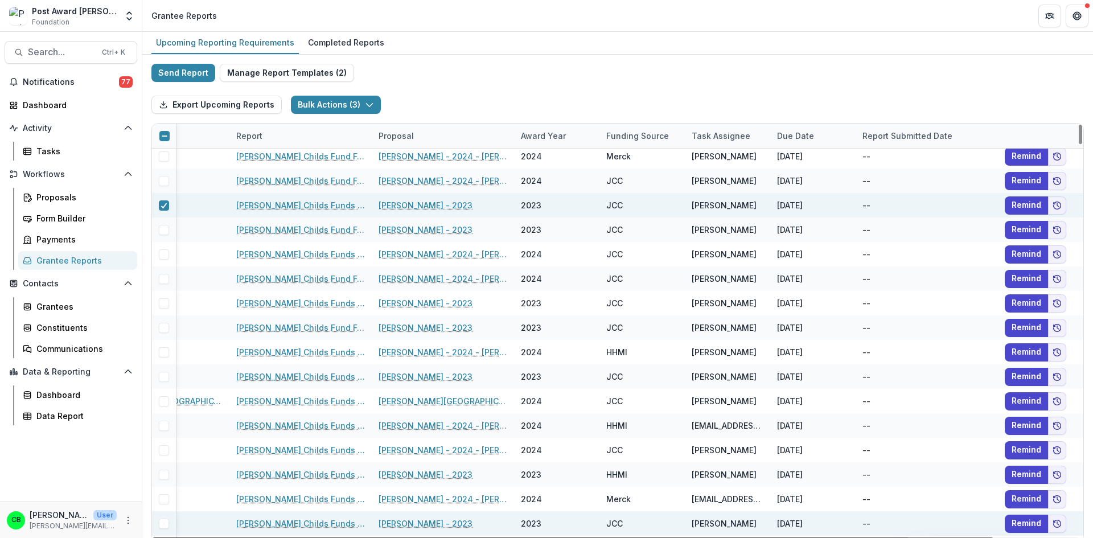
click at [159, 521] on span at bounding box center [164, 524] width 10 height 10
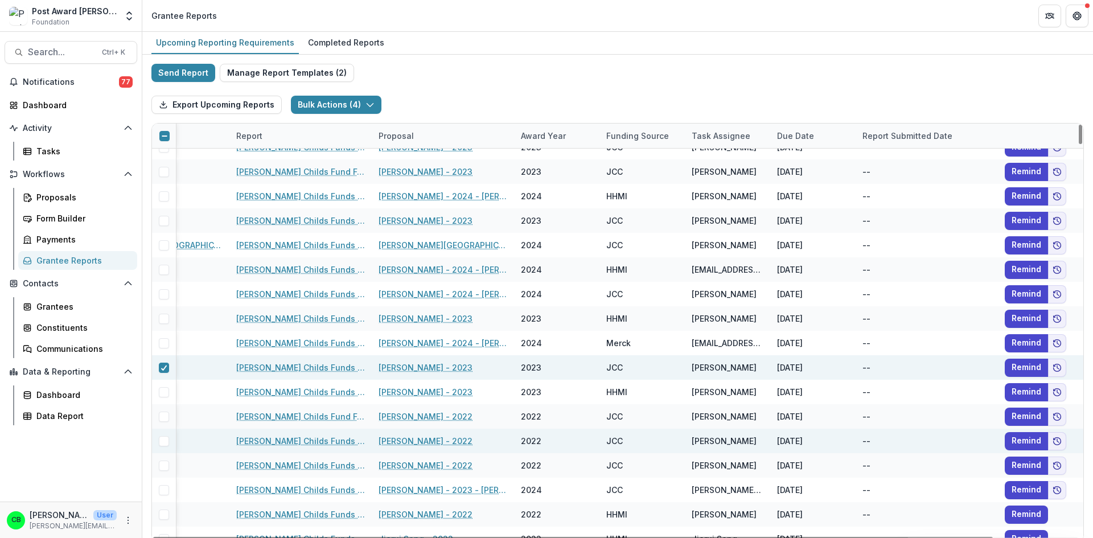
scroll to position [1252, 93]
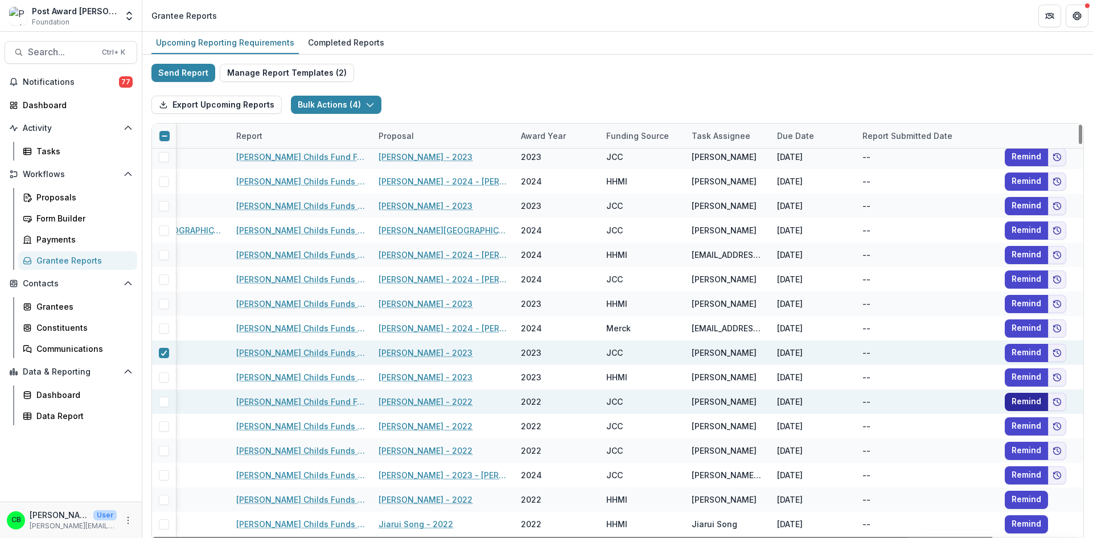
click at [1024, 399] on button "Remind" at bounding box center [1026, 402] width 43 height 18
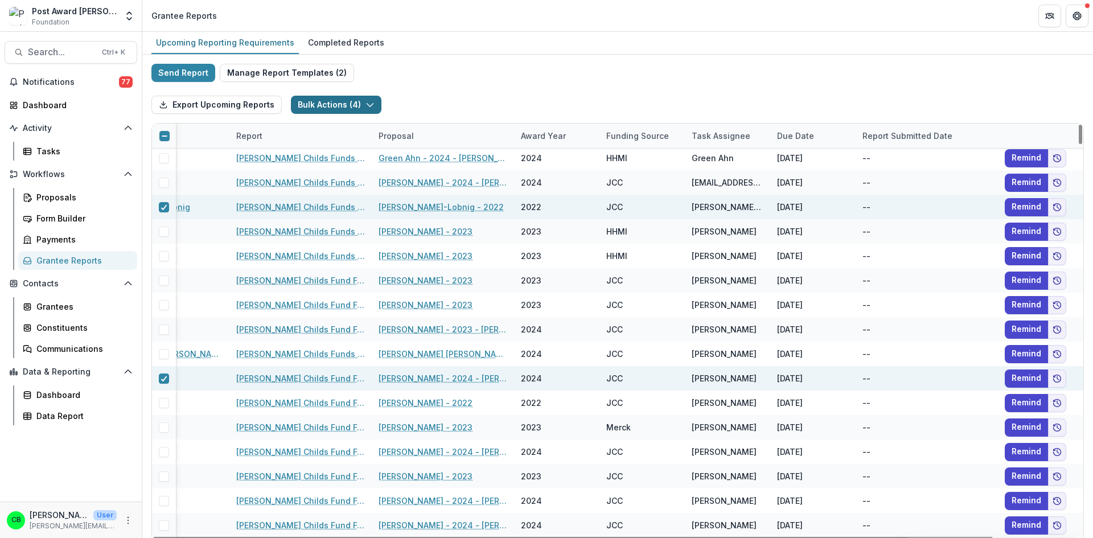
scroll to position [171, 93]
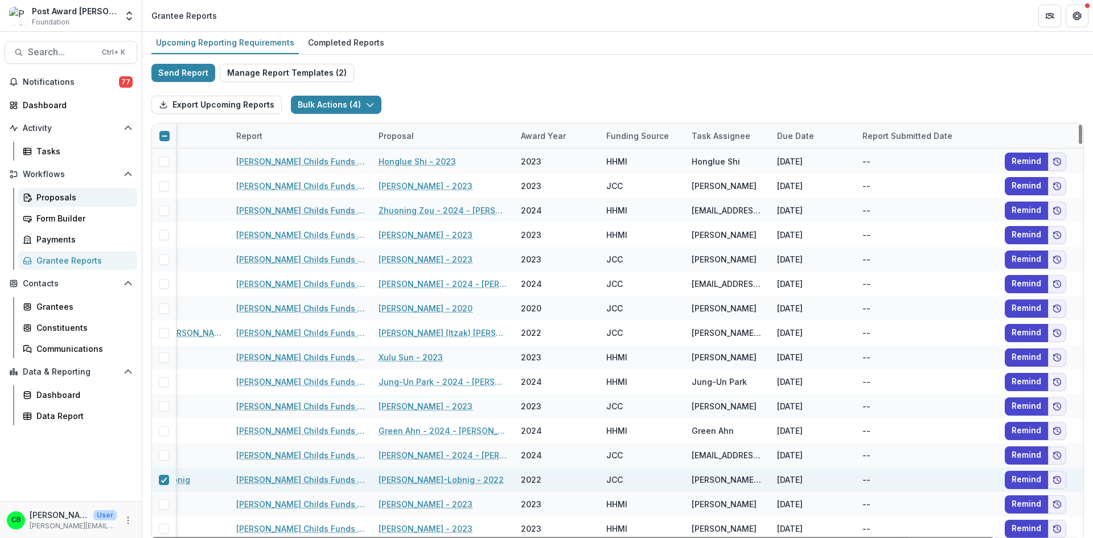
click at [42, 193] on div "Proposals" at bounding box center [82, 197] width 92 height 12
